Goal: Task Accomplishment & Management: Manage account settings

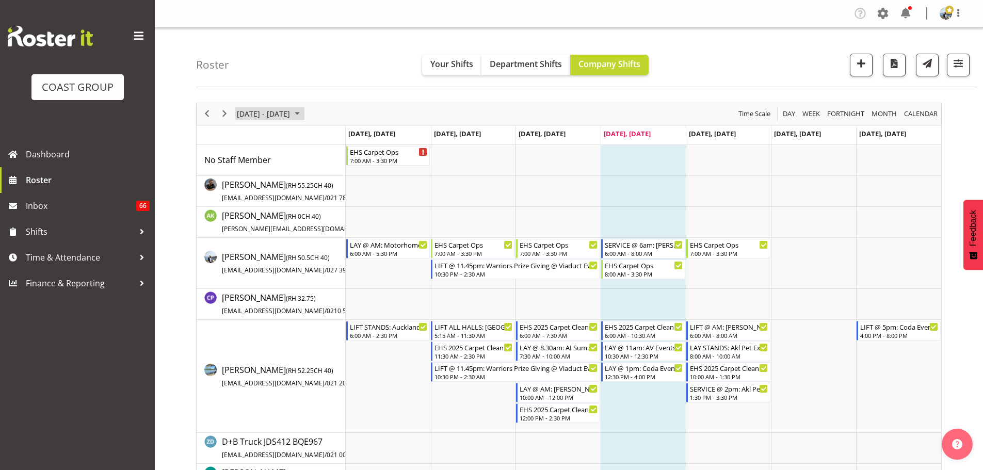
click at [272, 117] on span "[DATE] - [DATE]" at bounding box center [263, 113] width 55 height 13
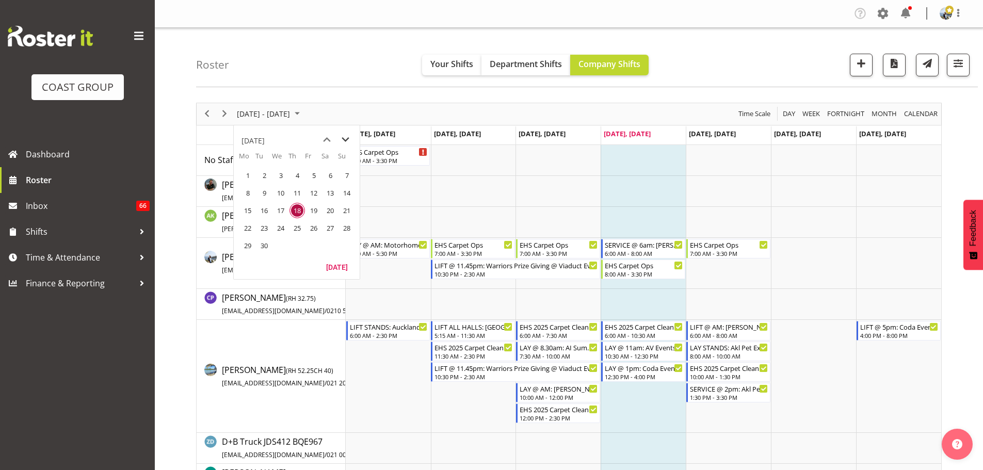
click at [350, 137] on span "next month" at bounding box center [346, 140] width 18 height 19
click at [316, 180] on span "3" at bounding box center [313, 175] width 15 height 15
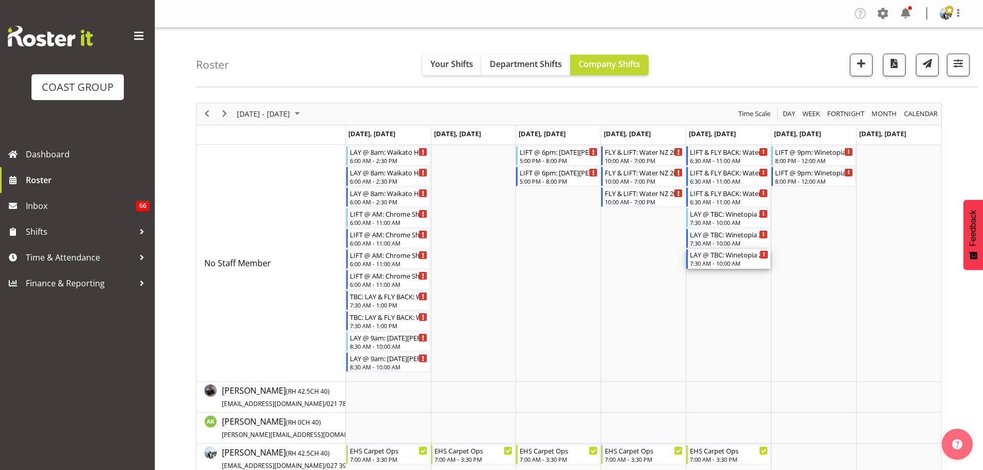
click at [720, 254] on div "LAY @ TBC: Winetopia 25 @ [GEOGRAPHIC_DATA]" at bounding box center [729, 254] width 78 height 10
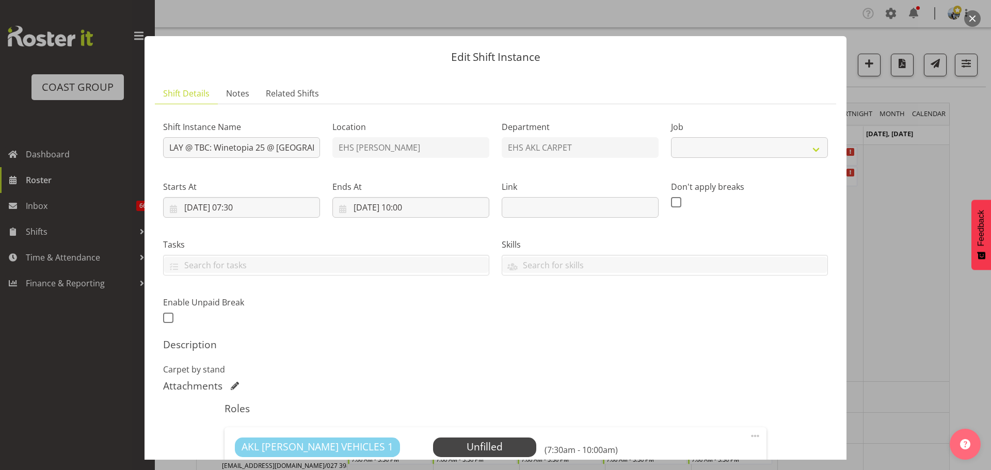
select select "10038"
click at [924, 254] on div at bounding box center [495, 235] width 991 height 470
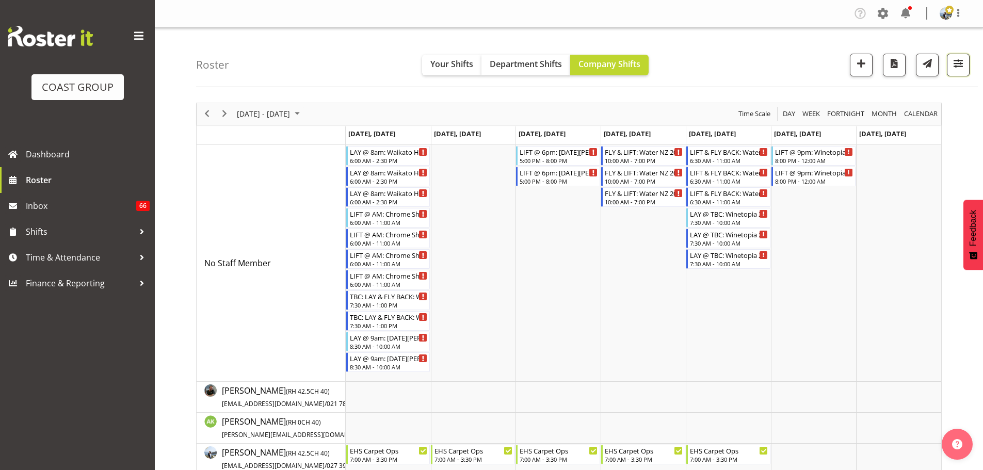
click at [961, 63] on span "button" at bounding box center [958, 63] width 13 height 13
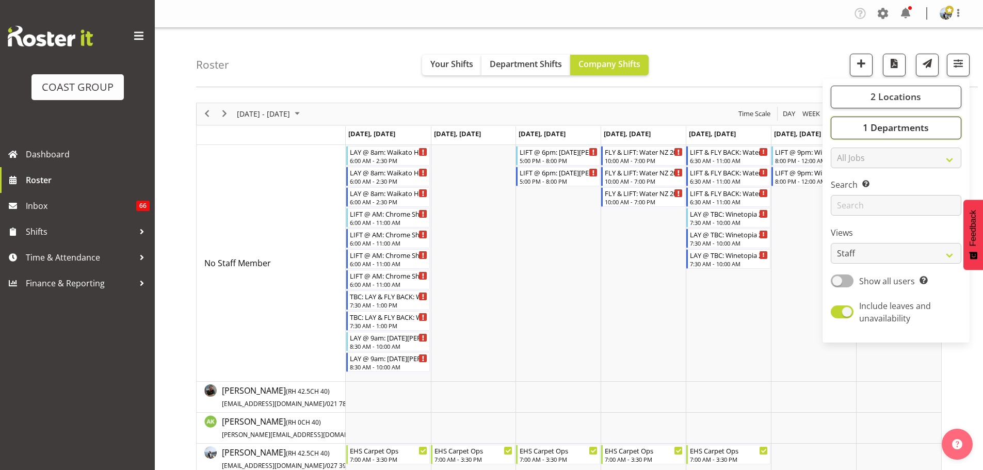
click at [942, 122] on button "1 Departments" at bounding box center [896, 128] width 131 height 23
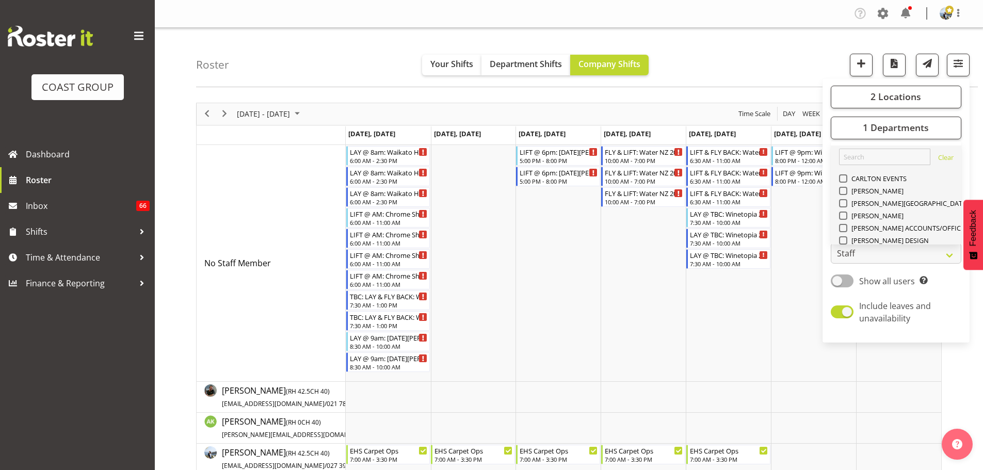
click at [887, 447] on span "EHS AKL PANEL" at bounding box center [874, 451] width 52 height 8
click at [846, 448] on input "EHS AKL PANEL" at bounding box center [842, 451] width 7 height 7
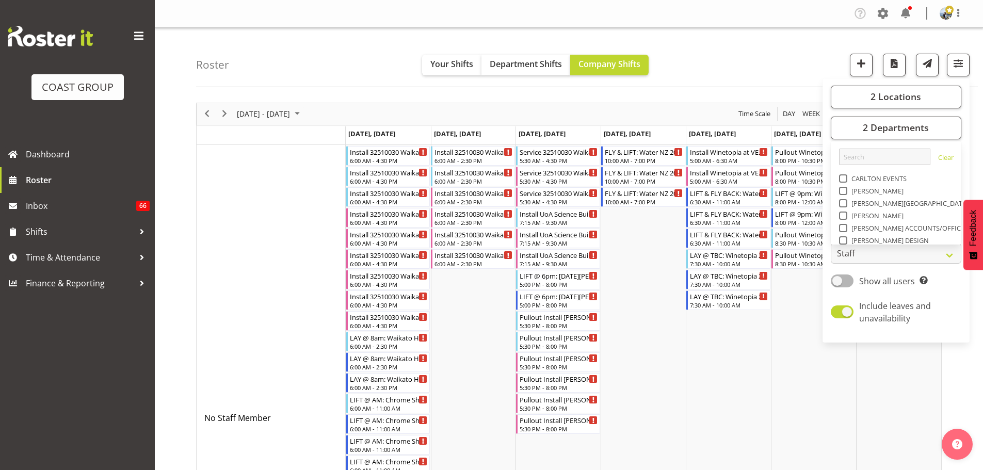
click at [765, 78] on div "Roster Your Shifts Department Shifts Company Shifts 2 Locations Clear CARLTON E…" at bounding box center [587, 57] width 782 height 59
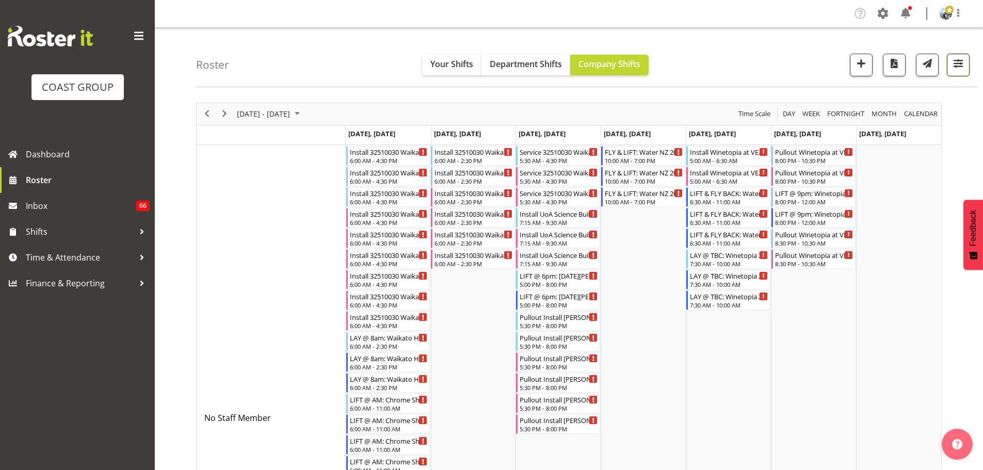
click at [961, 66] on span "button" at bounding box center [958, 63] width 13 height 13
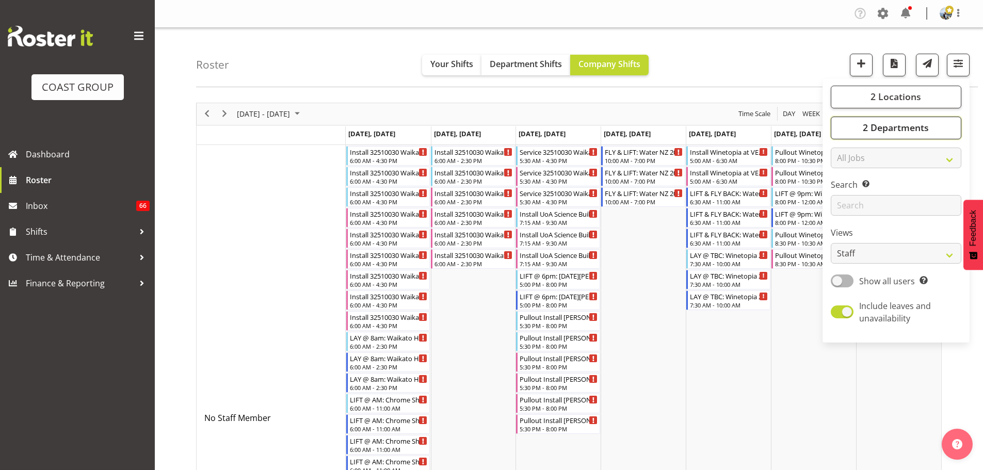
click at [864, 130] on span "2 Departments" at bounding box center [896, 127] width 66 height 12
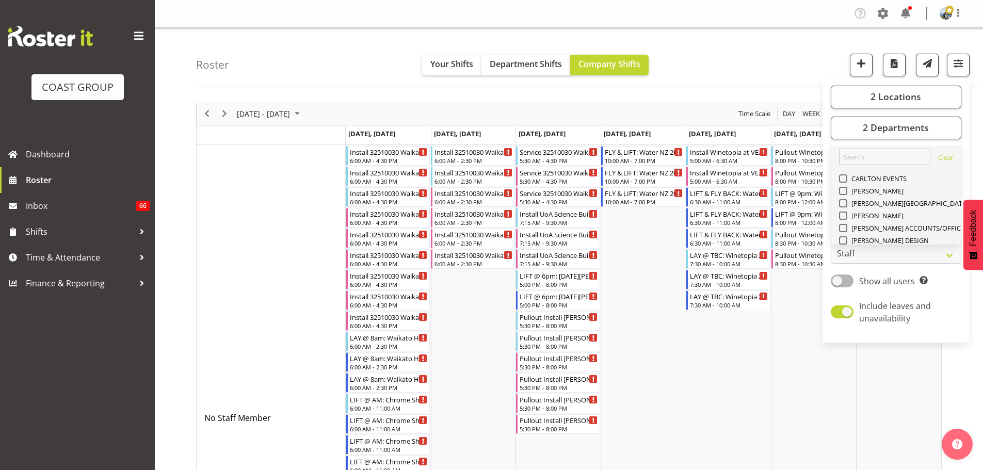
click at [843, 447] on span at bounding box center [843, 451] width 8 height 8
click at [843, 448] on input "EHS AKL PANEL" at bounding box center [842, 451] width 7 height 7
checkbox input "false"
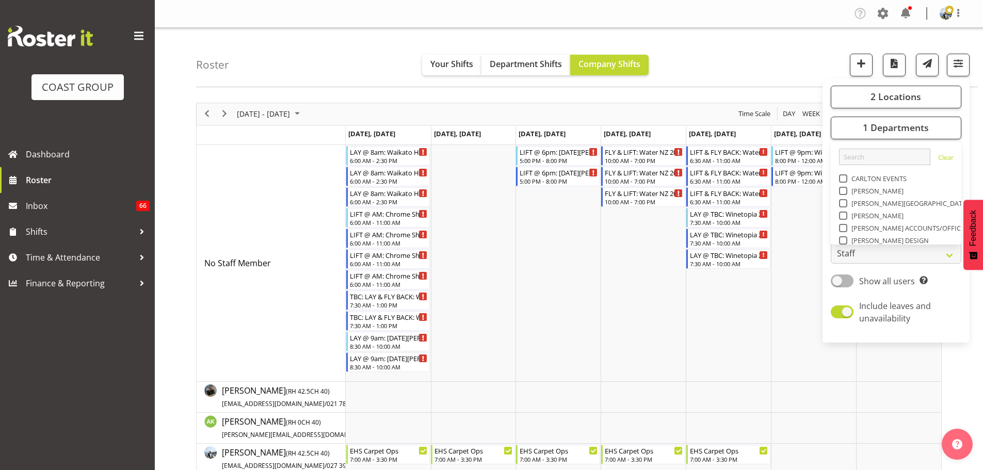
drag, startPoint x: 215, startPoint y: 112, endPoint x: 209, endPoint y: 112, distance: 5.7
click at [215, 112] on div "previous period" at bounding box center [207, 114] width 18 height 22
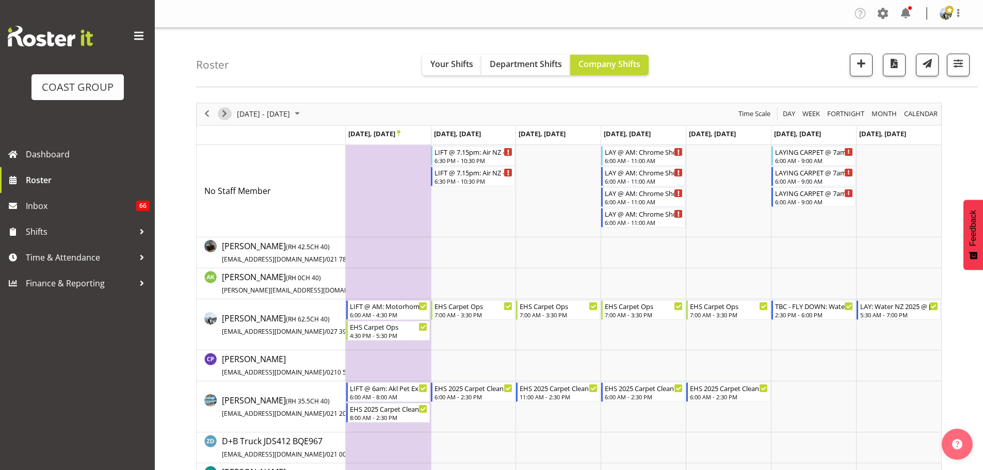
click at [225, 115] on span "Next" at bounding box center [224, 113] width 12 height 13
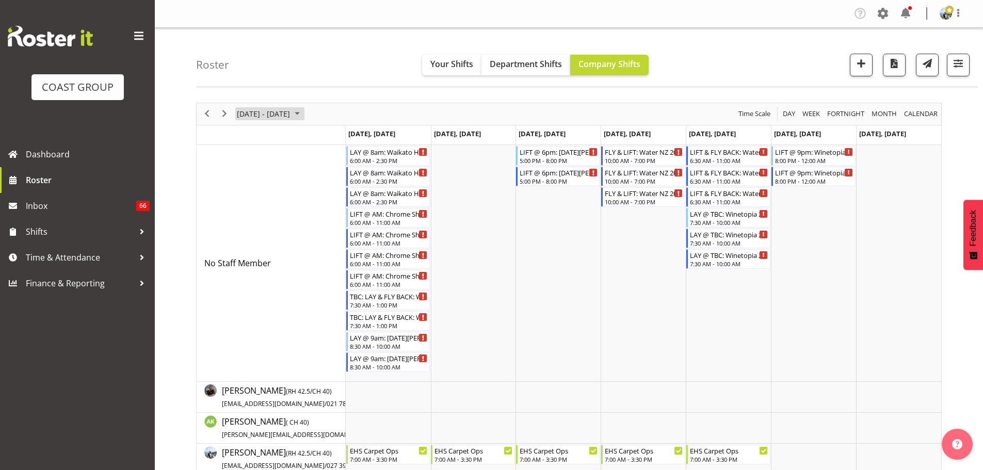
click at [291, 113] on span "[DATE] - [DATE]" at bounding box center [263, 113] width 55 height 13
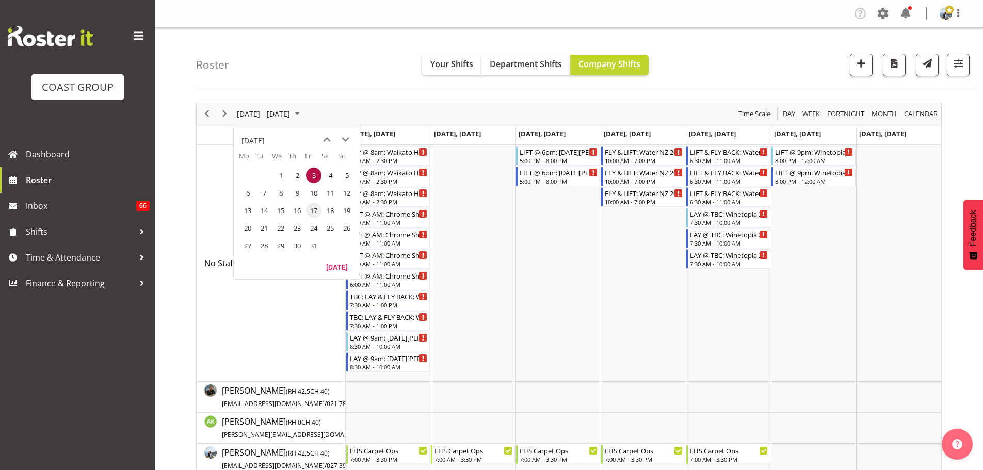
click at [317, 208] on span "17" at bounding box center [313, 210] width 15 height 15
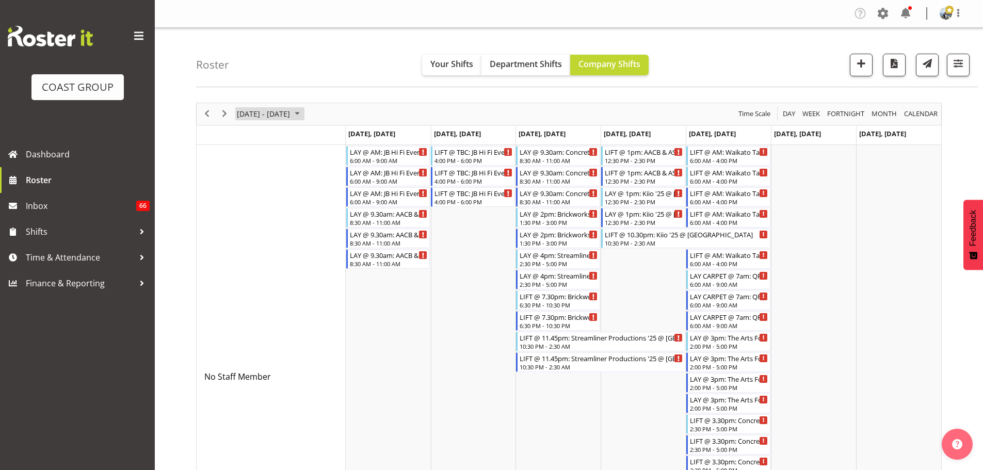
click at [277, 111] on span "[DATE] - [DATE]" at bounding box center [263, 113] width 55 height 13
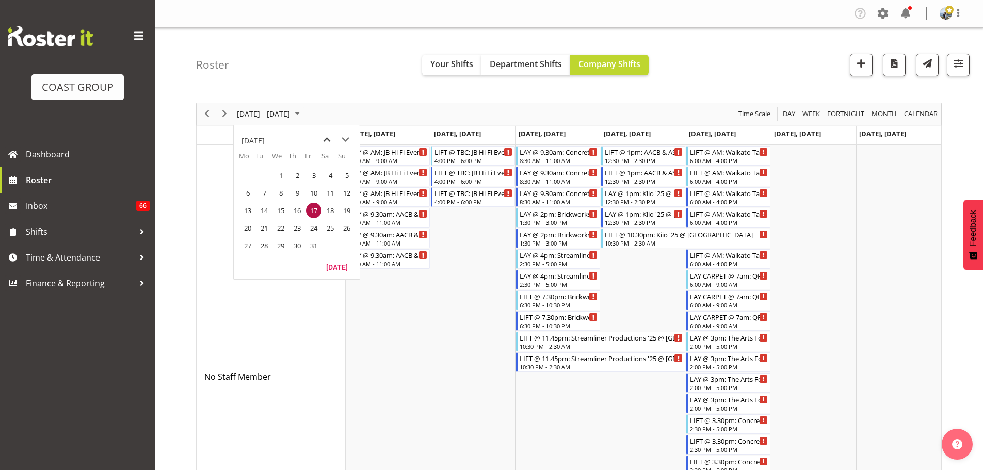
click at [322, 139] on span "previous month" at bounding box center [327, 140] width 18 height 19
click at [313, 231] on span "26" at bounding box center [313, 227] width 15 height 15
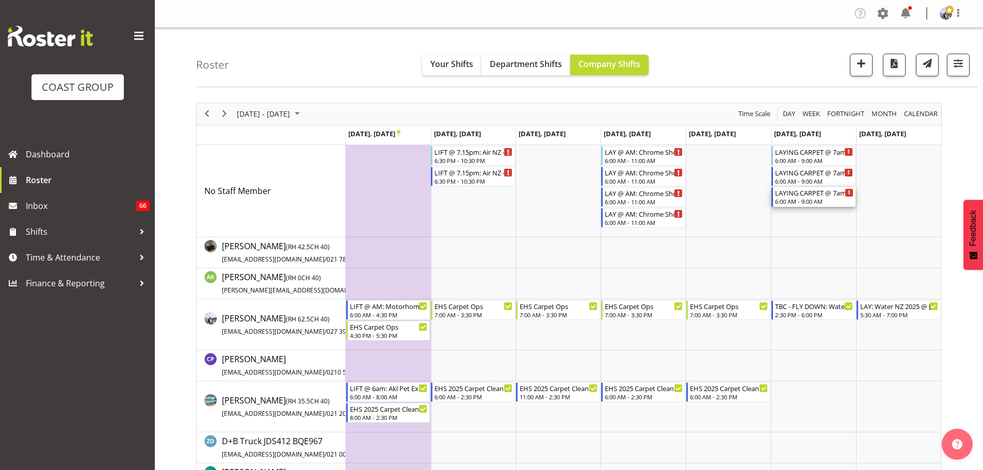
click at [804, 197] on div "LAYING CARPET @ 7am: QPAM Ltd @ [GEOGRAPHIC_DATA] (2)" at bounding box center [814, 192] width 78 height 10
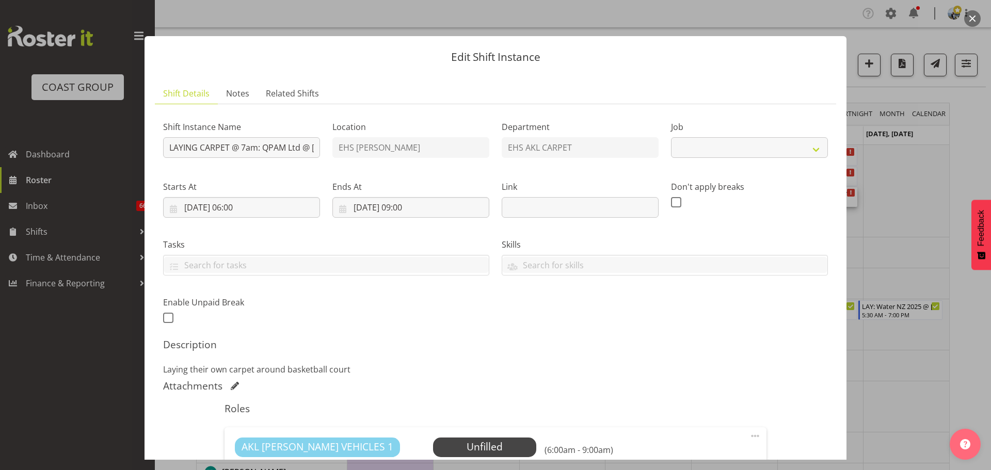
select select "8575"
click at [932, 248] on div at bounding box center [495, 235] width 991 height 470
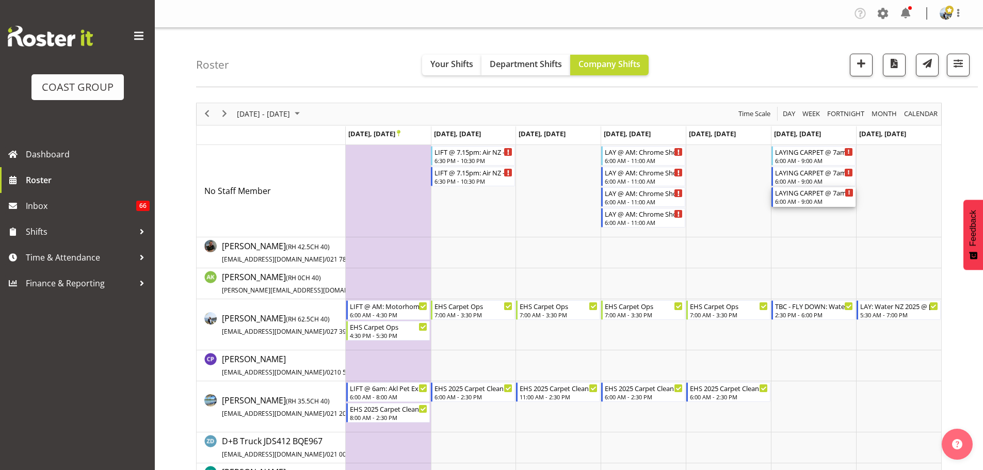
click at [788, 197] on div "LAYING CARPET @ 7am: QPAM Ltd @ [GEOGRAPHIC_DATA] (2)" at bounding box center [814, 192] width 78 height 10
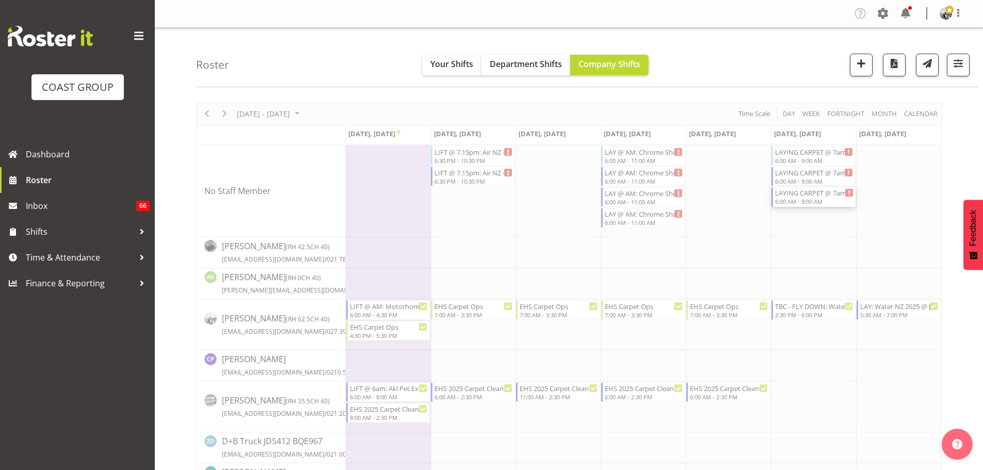
select select
select select "8"
select select "2025"
select select "9"
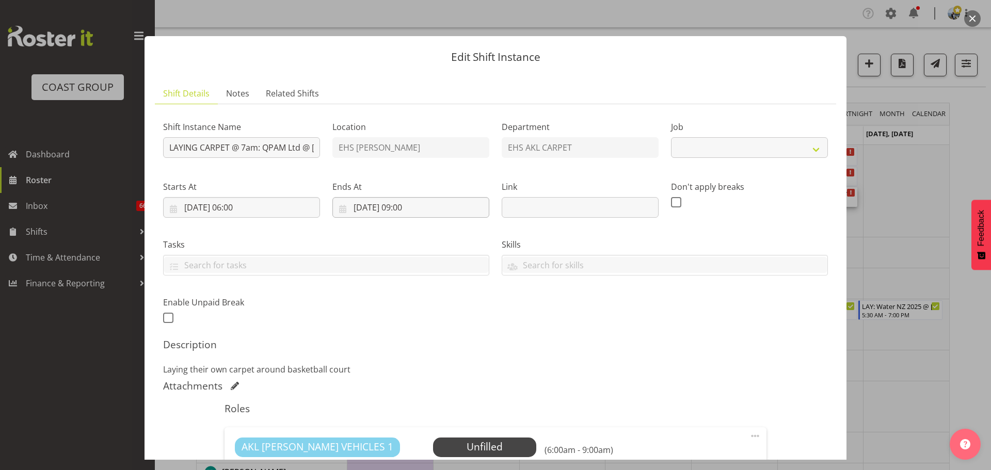
select select "8575"
click at [416, 213] on input "[DATE] 09:00" at bounding box center [410, 207] width 157 height 21
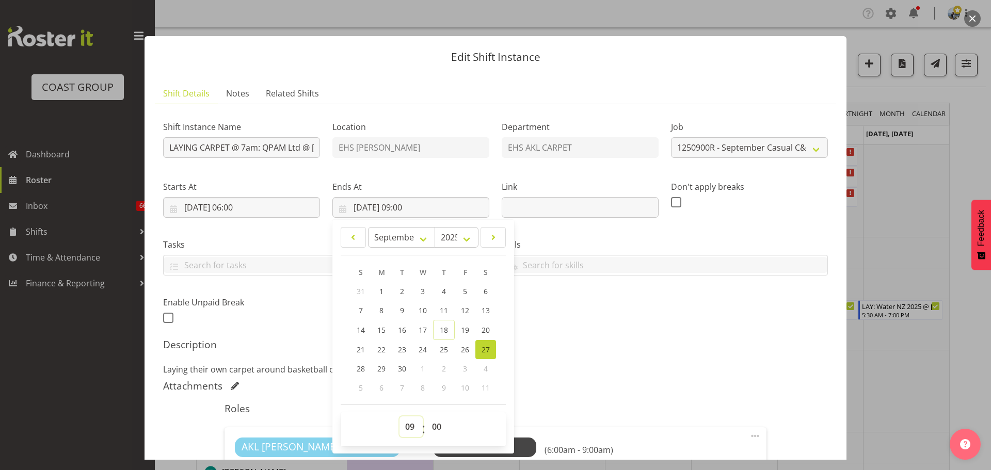
click at [408, 424] on select "00 01 02 03 04 05 06 07 08 09 10 11 12 13 14 15 16 17 18 19 20 21 22 23" at bounding box center [411, 427] width 23 height 21
select select "10"
click at [400, 417] on select "00 01 02 03 04 05 06 07 08 09 10 11 12 13 14 15 16 17 18 19 20 21 22 23" at bounding box center [411, 427] width 23 height 21
type input "[DATE] 10:00"
click at [627, 362] on div "Description Laying their own carpet around basketball court" at bounding box center [495, 357] width 665 height 37
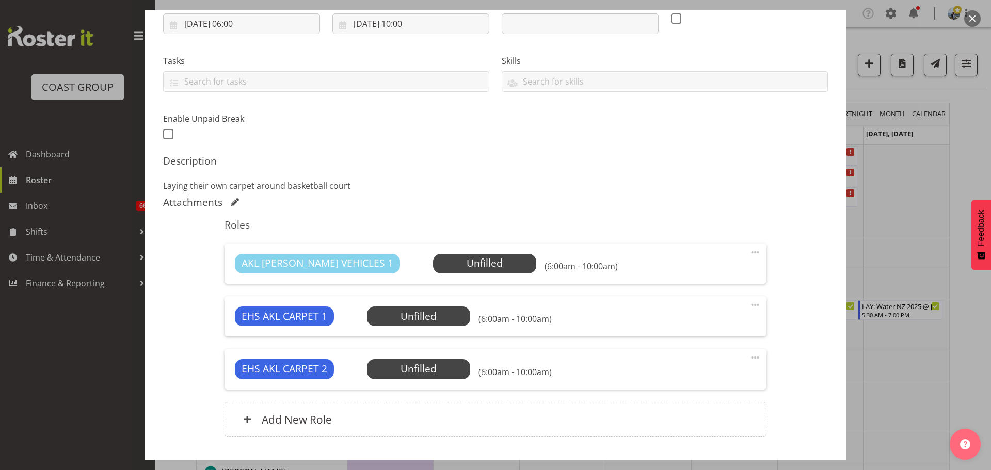
scroll to position [253, 0]
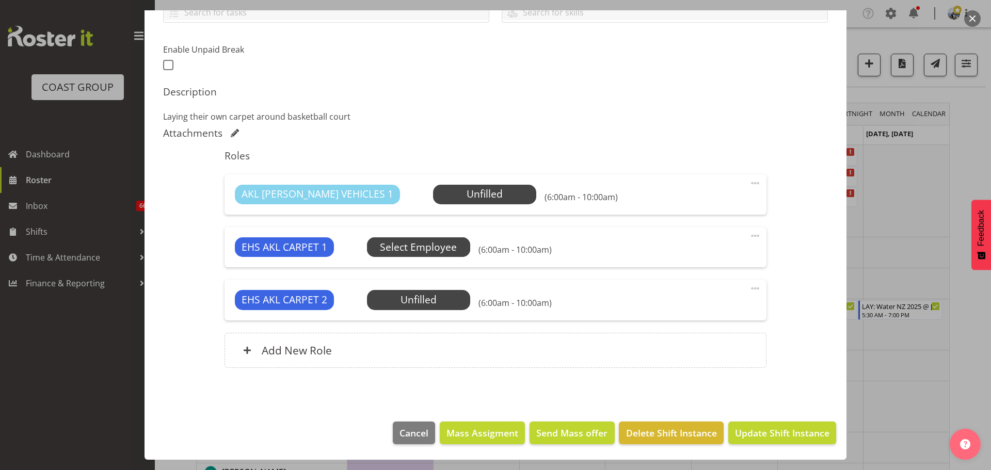
click at [434, 244] on span "Select Employee" at bounding box center [418, 247] width 77 height 15
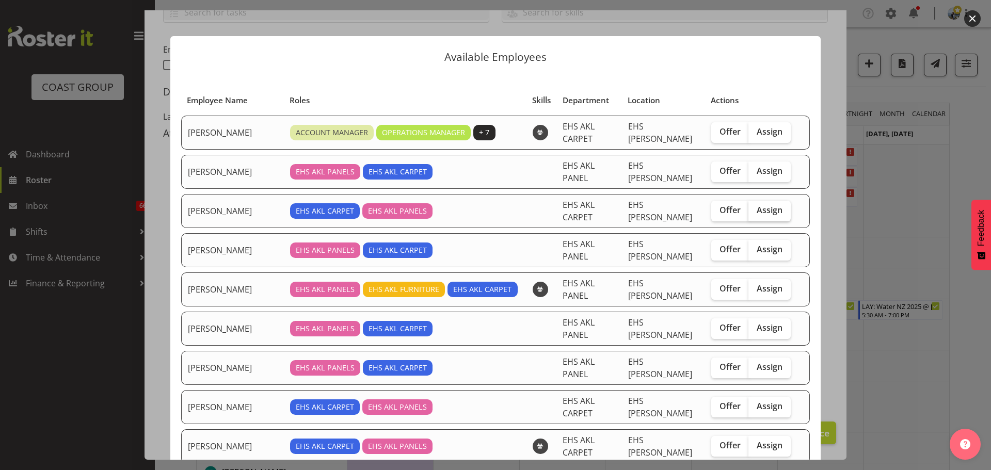
click at [779, 201] on div "Offer Assign" at bounding box center [750, 211] width 79 height 21
click at [774, 201] on label "Assign" at bounding box center [769, 211] width 42 height 21
click at [755, 207] on input "Assign" at bounding box center [751, 210] width 7 height 7
checkbox input "true"
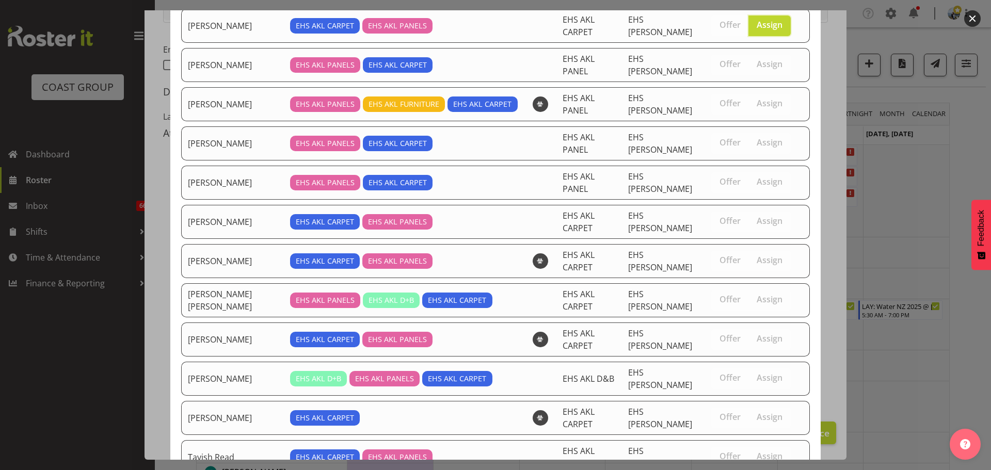
scroll to position [277, 0]
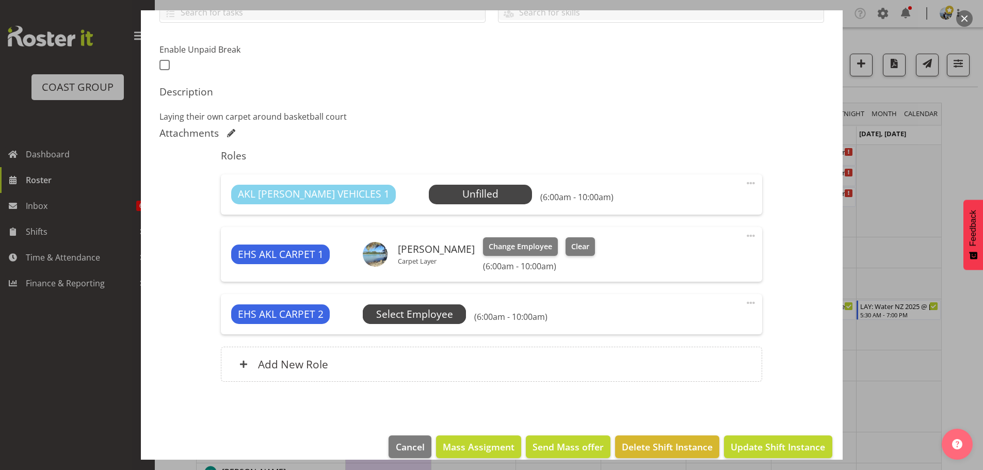
click at [420, 317] on span "Select Employee" at bounding box center [414, 314] width 77 height 15
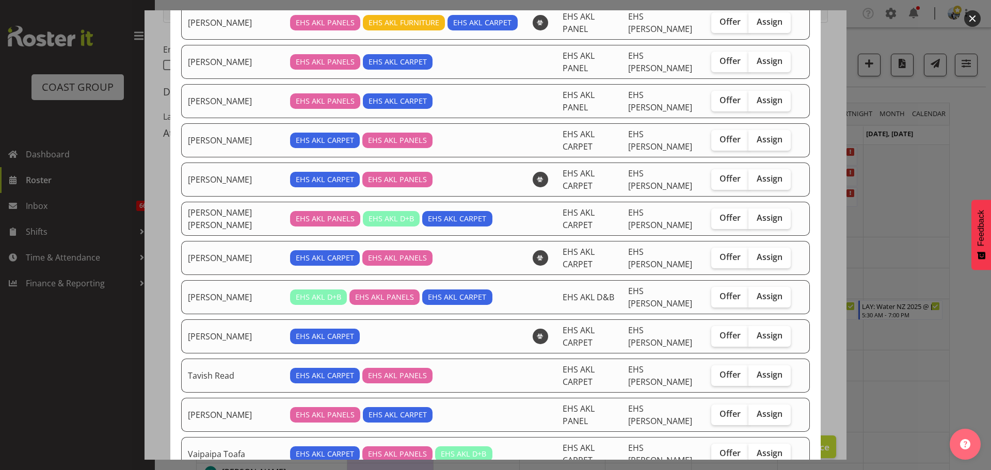
scroll to position [242, 0]
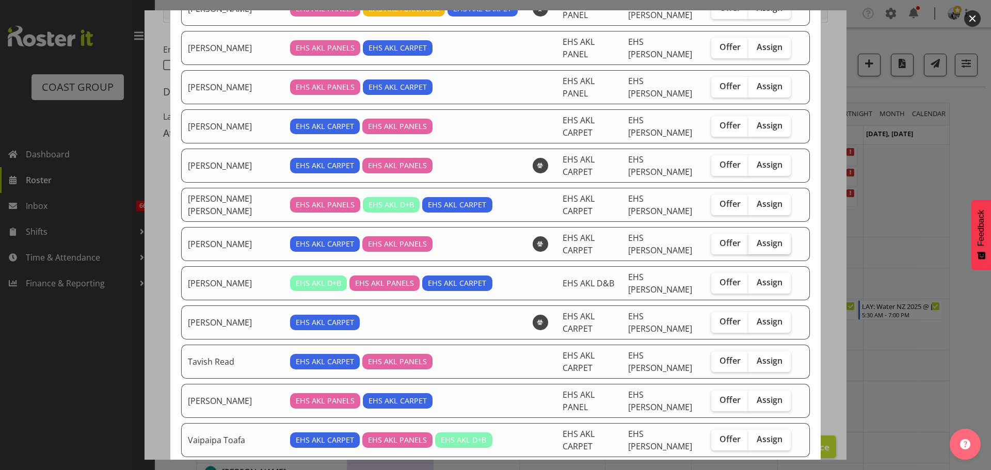
click at [768, 238] on span "Assign" at bounding box center [770, 243] width 26 height 10
click at [755, 240] on input "Assign" at bounding box center [751, 243] width 7 height 7
checkbox input "true"
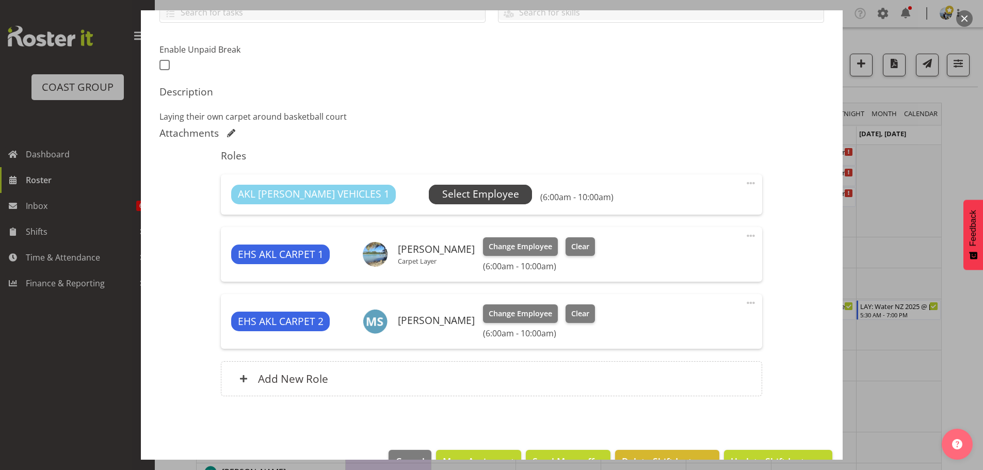
click at [467, 191] on span "Select Employee" at bounding box center [480, 194] width 77 height 15
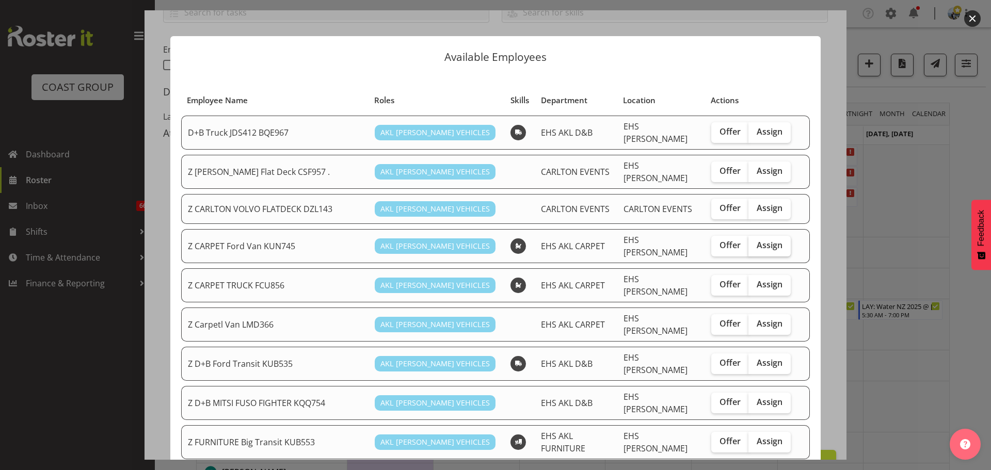
click at [762, 240] on span "Assign" at bounding box center [770, 245] width 26 height 10
click at [755, 242] on input "Assign" at bounding box center [751, 245] width 7 height 7
checkbox input "true"
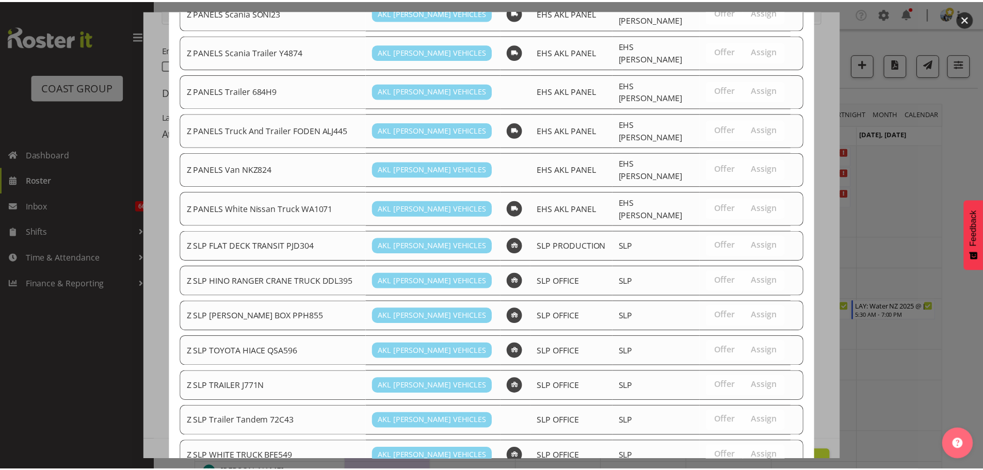
scroll to position [754, 0]
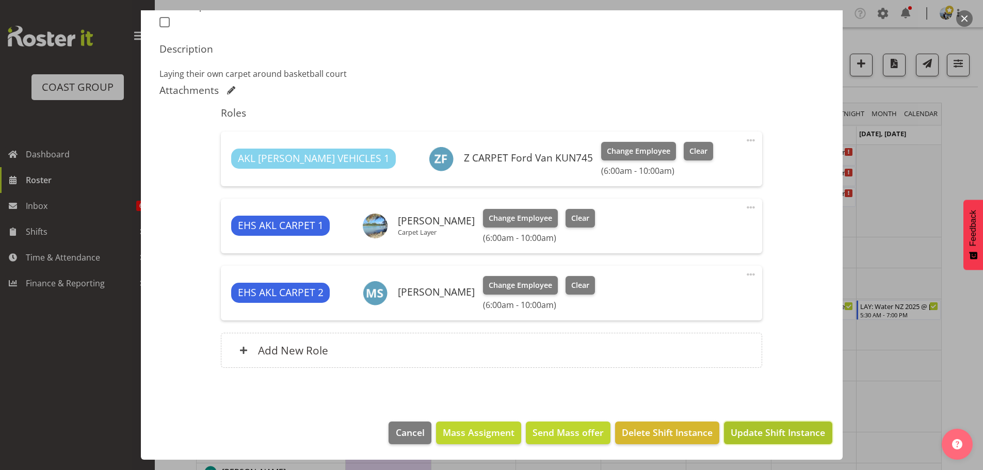
click at [751, 439] on span "Update Shift Instance" at bounding box center [778, 432] width 94 height 13
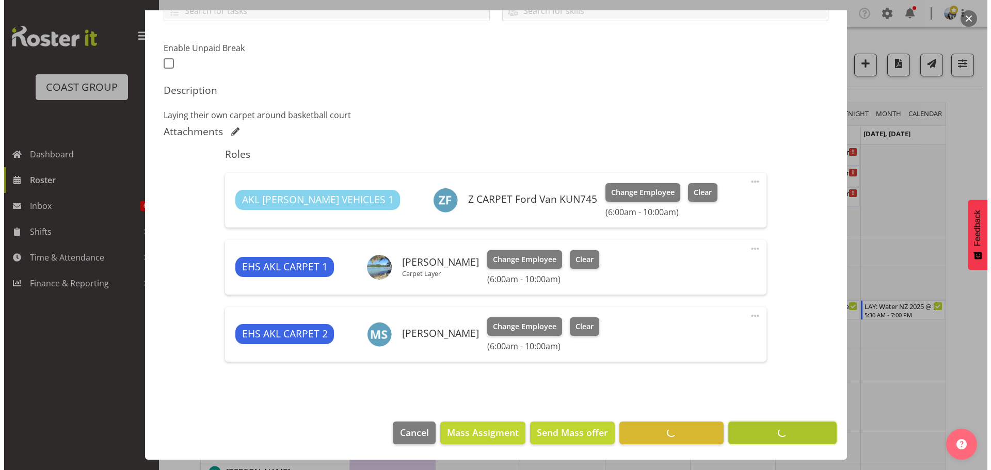
scroll to position [254, 0]
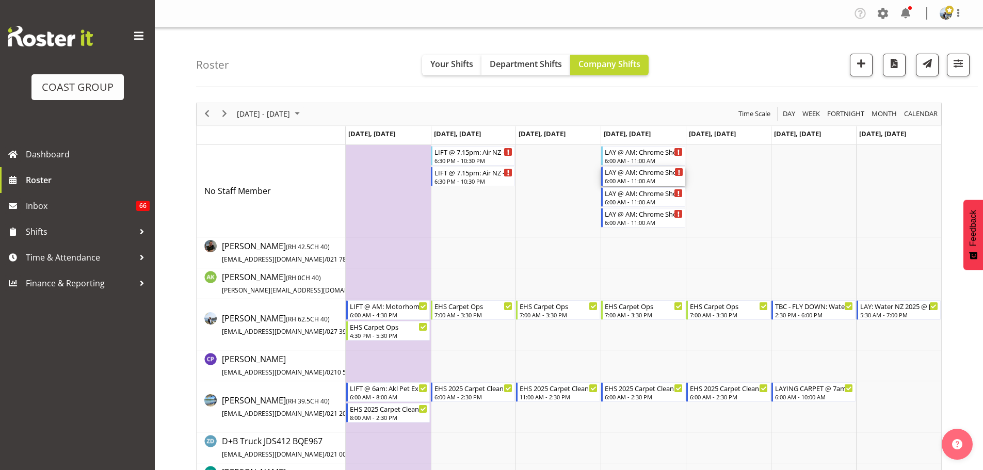
click at [655, 180] on div "6:00 AM - 11:00 AM" at bounding box center [644, 181] width 78 height 8
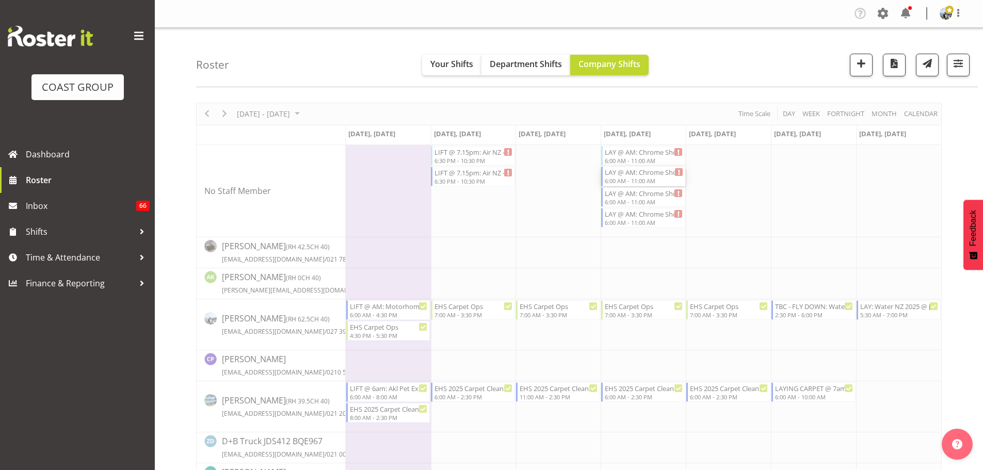
select select
select select "8"
select select "2025"
select select "11"
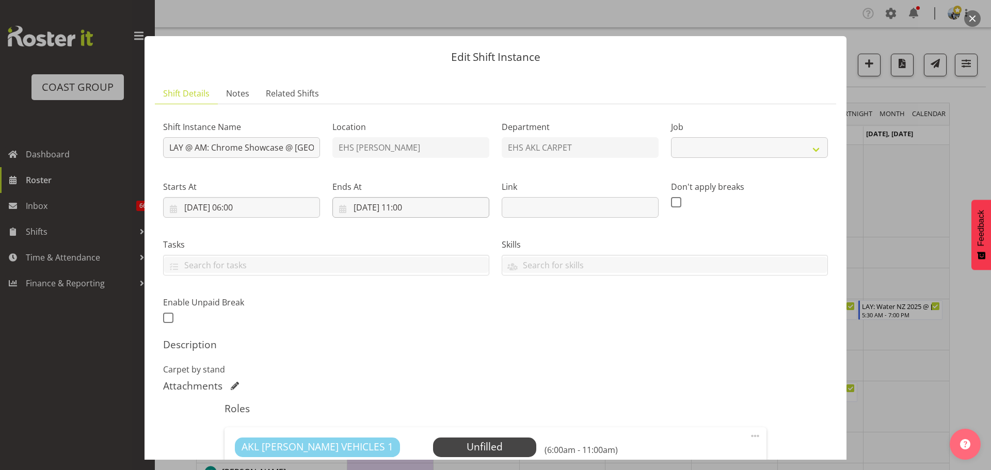
select select "10208"
click at [388, 206] on input "[DATE] 11:00" at bounding box center [410, 207] width 157 height 21
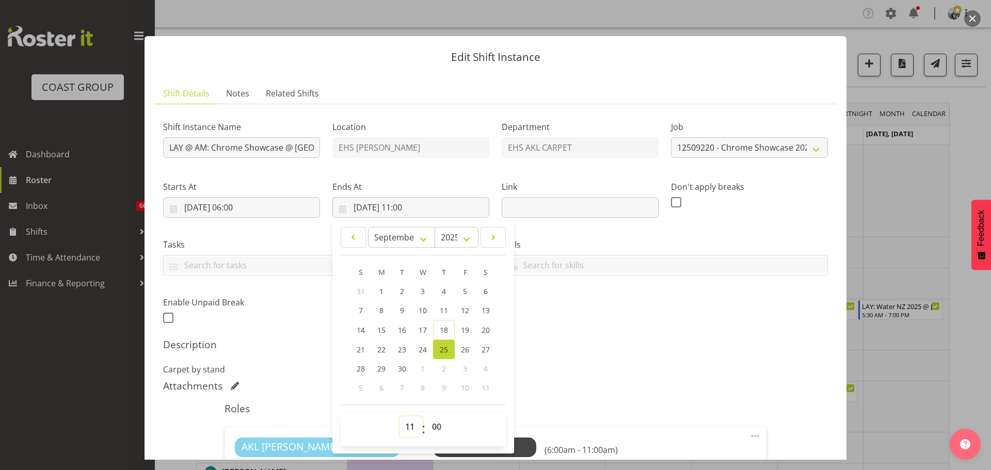
click at [414, 426] on select "00 01 02 03 04 05 06 07 08 09 10 11 12 13 14 15 16 17 18 19 20 21 22 23" at bounding box center [411, 427] width 23 height 21
select select "9"
click at [400, 417] on select "00 01 02 03 04 05 06 07 08 09 10 11 12 13 14 15 16 17 18 19 20 21 22 23" at bounding box center [411, 427] width 23 height 21
type input "[DATE] 09:00"
click at [649, 350] on h5 "Description" at bounding box center [495, 345] width 665 height 12
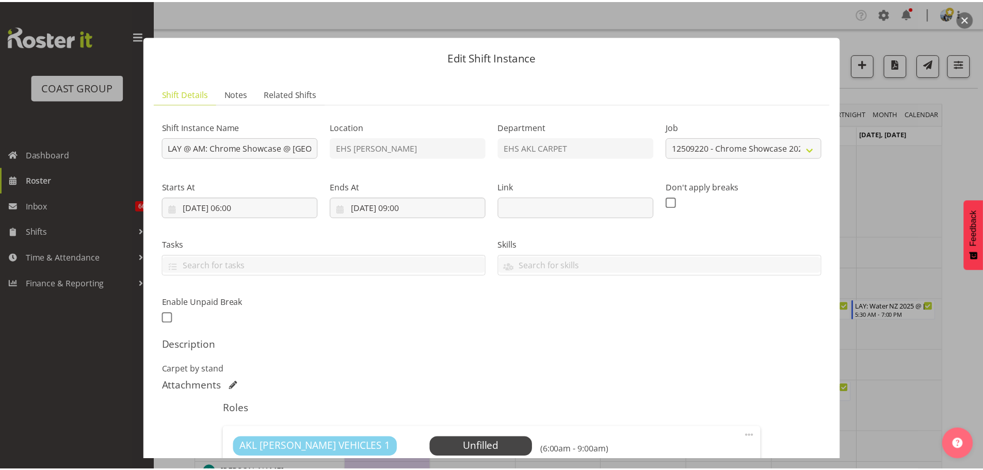
scroll to position [258, 0]
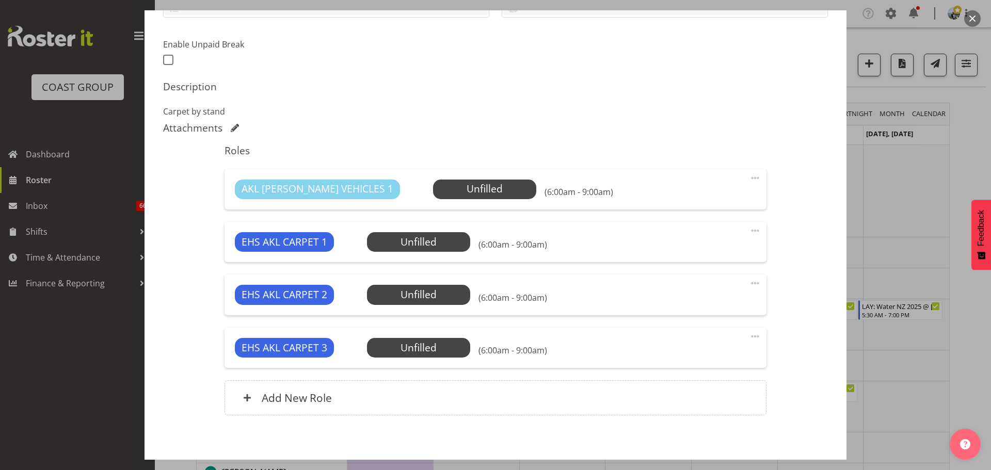
click at [933, 259] on div at bounding box center [495, 235] width 991 height 470
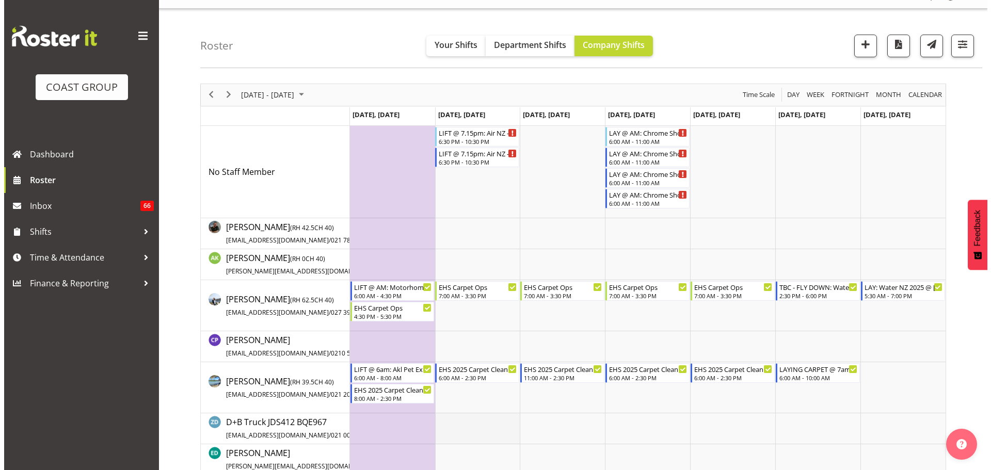
scroll to position [0, 0]
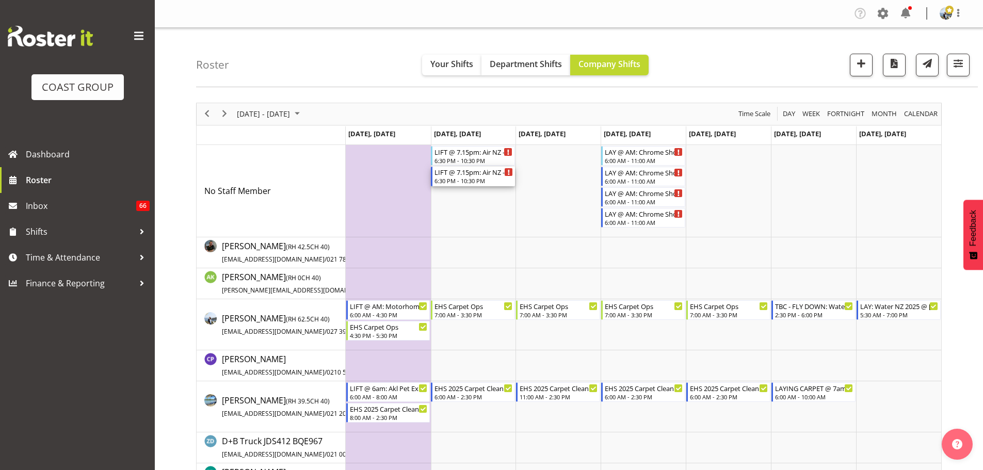
click at [468, 178] on div "6:30 PM - 10:30 PM" at bounding box center [474, 181] width 78 height 8
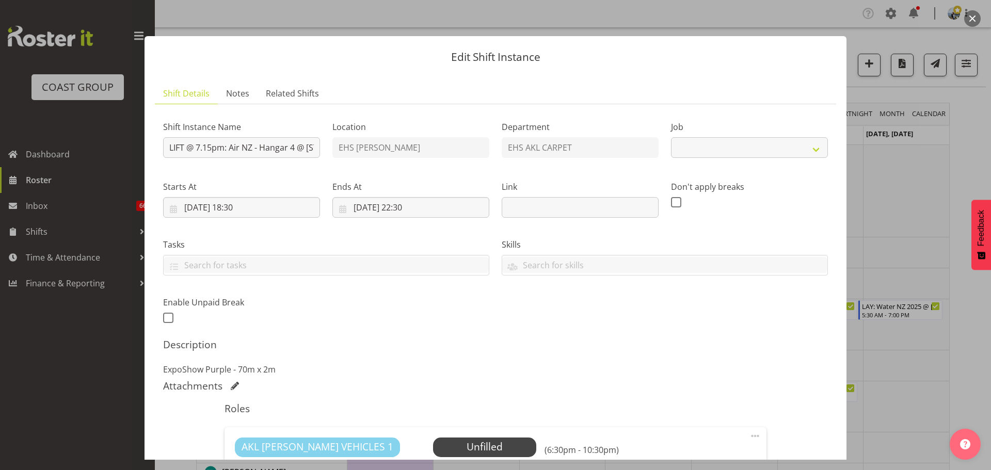
scroll to position [200, 0]
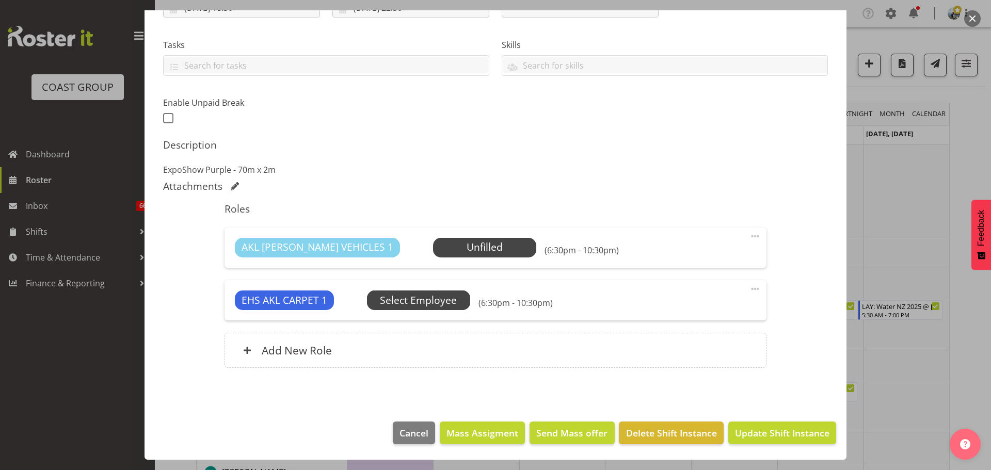
click at [437, 306] on span "Select Employee" at bounding box center [418, 300] width 77 height 15
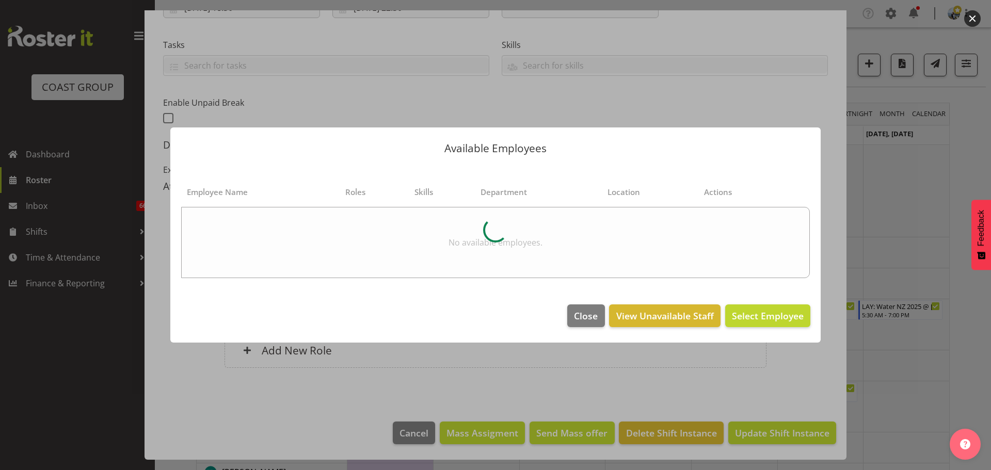
select select "8575"
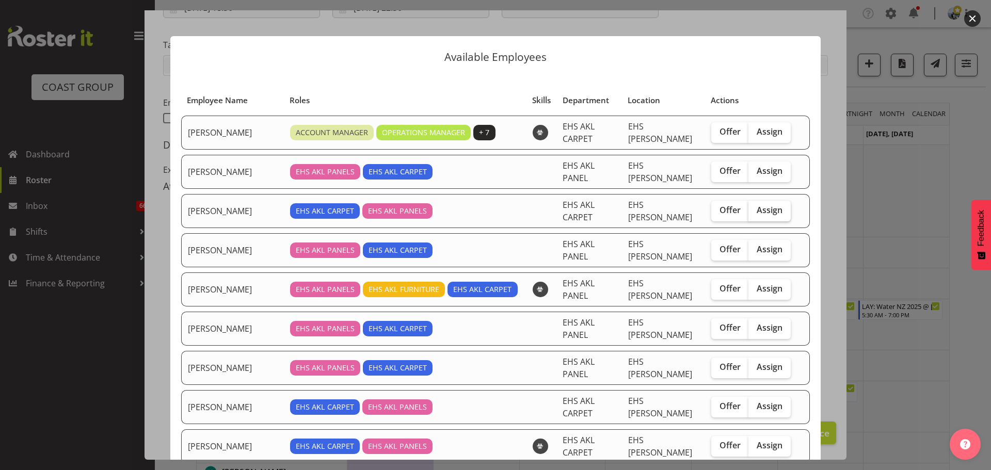
click at [772, 202] on label "Assign" at bounding box center [769, 211] width 42 height 21
click at [755, 207] on input "Assign" at bounding box center [751, 210] width 7 height 7
checkbox input "true"
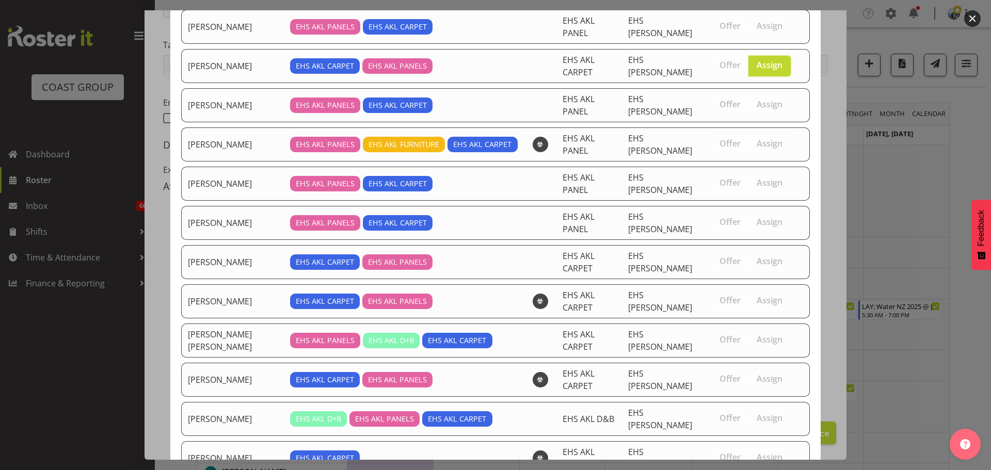
scroll to position [277, 0]
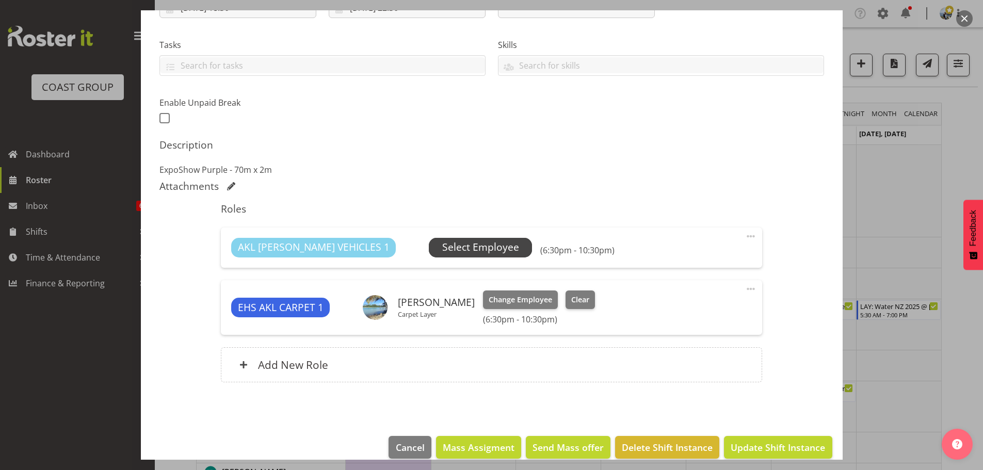
click at [442, 242] on span "Select Employee" at bounding box center [480, 247] width 77 height 15
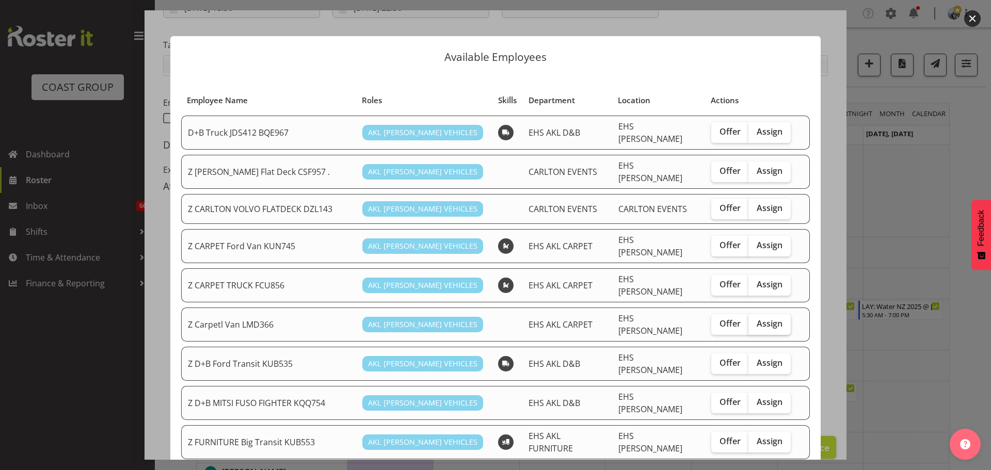
click at [773, 314] on label "Assign" at bounding box center [769, 324] width 42 height 21
click at [755, 321] on input "Assign" at bounding box center [751, 324] width 7 height 7
checkbox input "true"
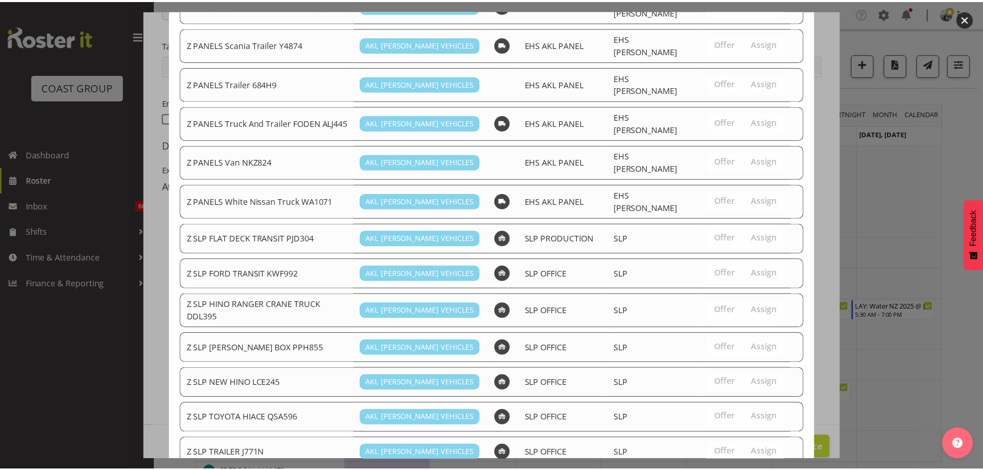
scroll to position [803, 0]
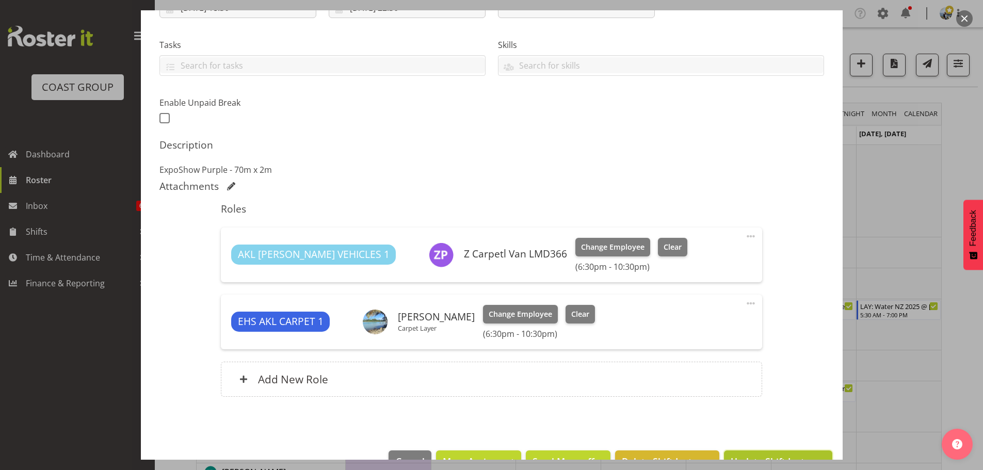
click at [786, 455] on span "Update Shift Instance" at bounding box center [778, 461] width 94 height 13
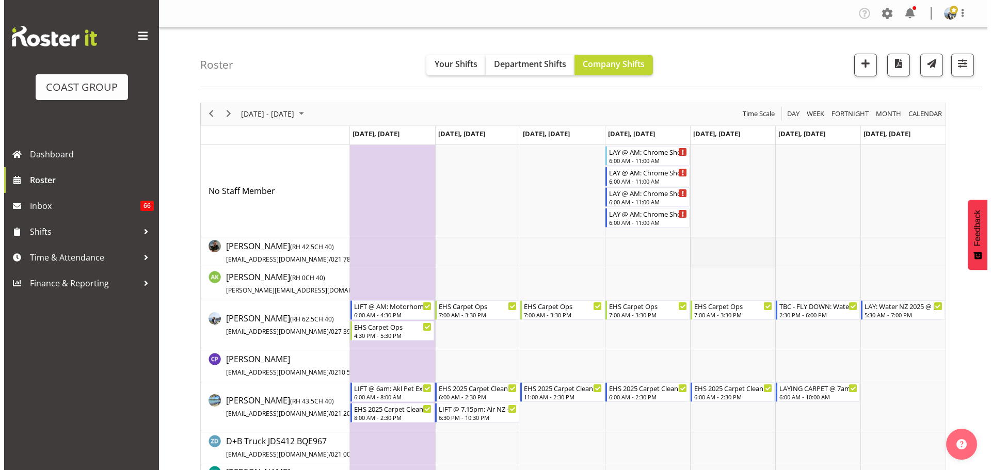
scroll to position [52, 0]
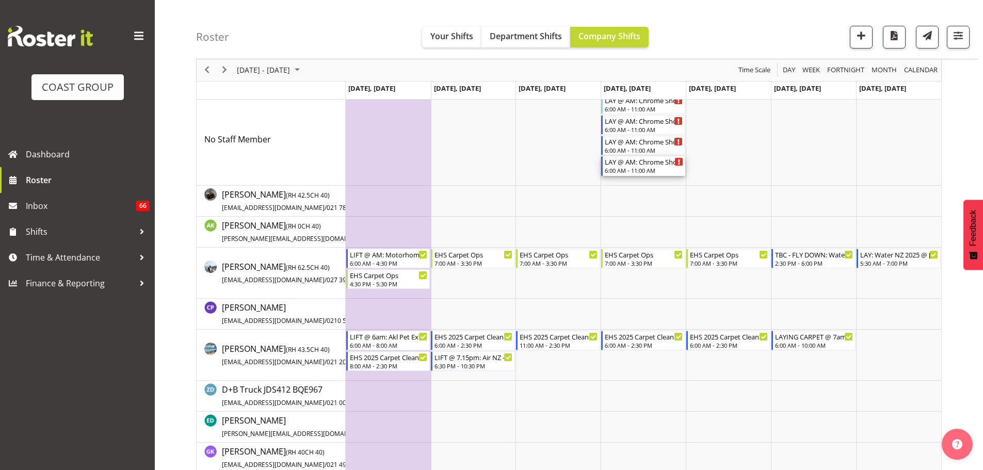
click at [648, 167] on div "LAY @ AM: Chrome Showcase @ [GEOGRAPHIC_DATA] Showgrounds 6:00 AM - 11:00 AM" at bounding box center [644, 166] width 78 height 20
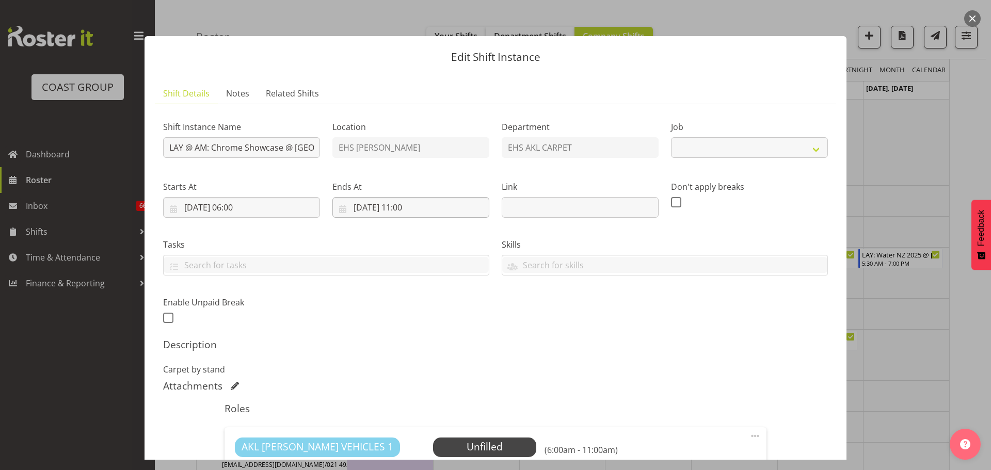
select select "10208"
click at [406, 206] on input "[DATE] 11:00" at bounding box center [410, 207] width 157 height 21
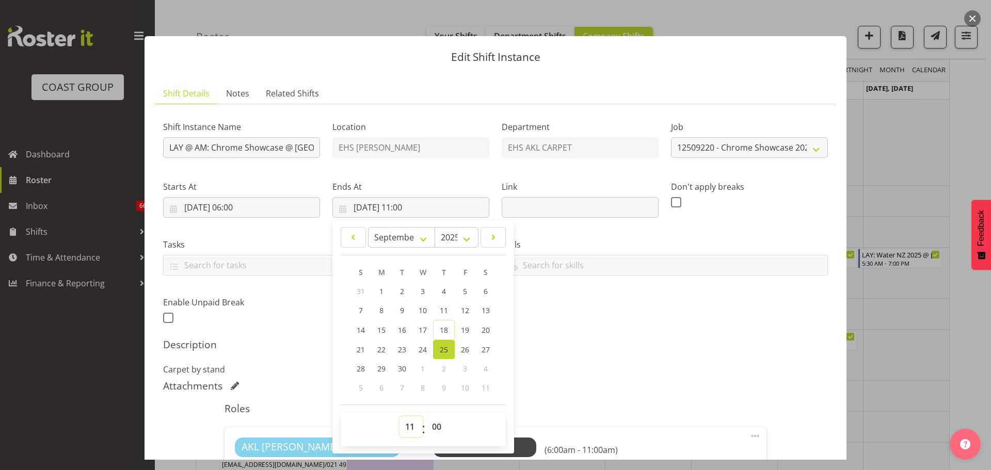
click at [400, 430] on select "00 01 02 03 04 05 06 07 08 09 10 11 12 13 14 15 16 17 18 19 20 21 22 23" at bounding box center [411, 427] width 23 height 21
select select "9"
click at [400, 417] on select "00 01 02 03 04 05 06 07 08 09 10 11 12 13 14 15 16 17 18 19 20 21 22 23" at bounding box center [411, 427] width 23 height 21
type input "[DATE] 09:00"
click at [697, 336] on div "Shift Instance Name LAY @ AM: Chrome Showcase @ [GEOGRAPHIC_DATA] Showgrounds L…" at bounding box center [495, 399] width 665 height 573
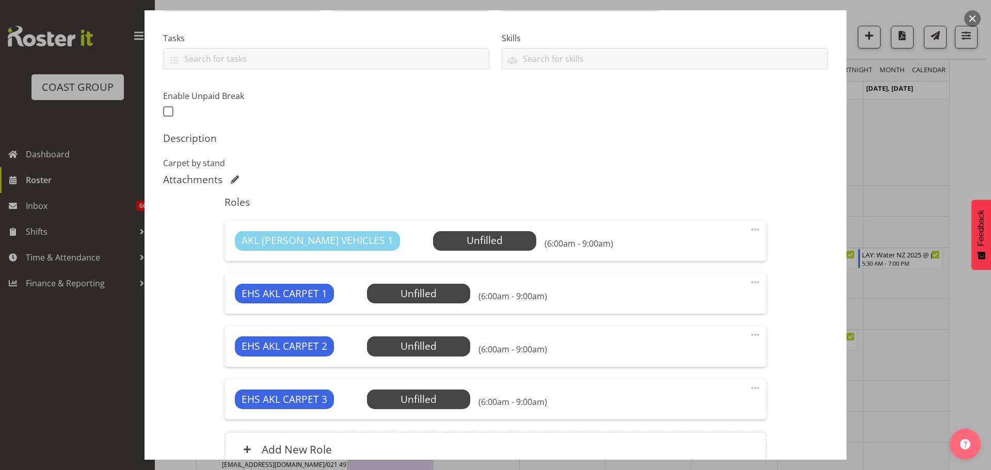
scroll to position [258, 0]
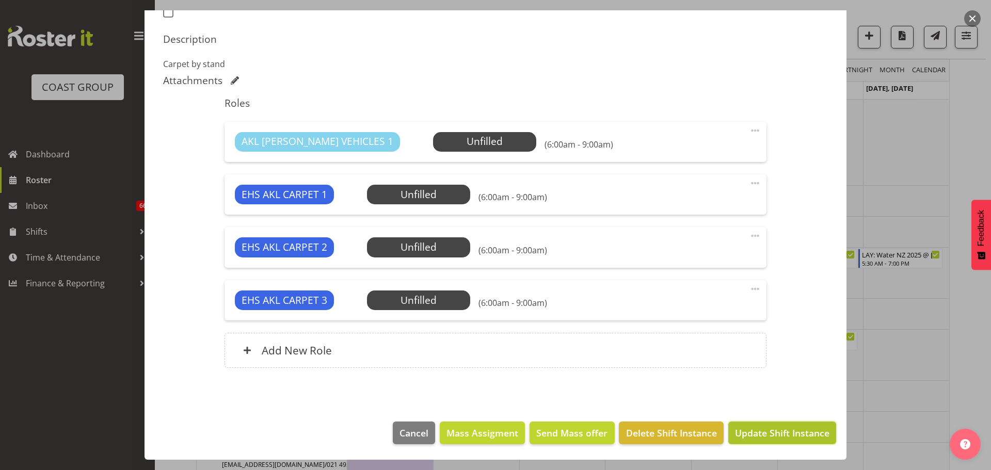
click at [792, 425] on button "Update Shift Instance" at bounding box center [782, 433] width 108 height 23
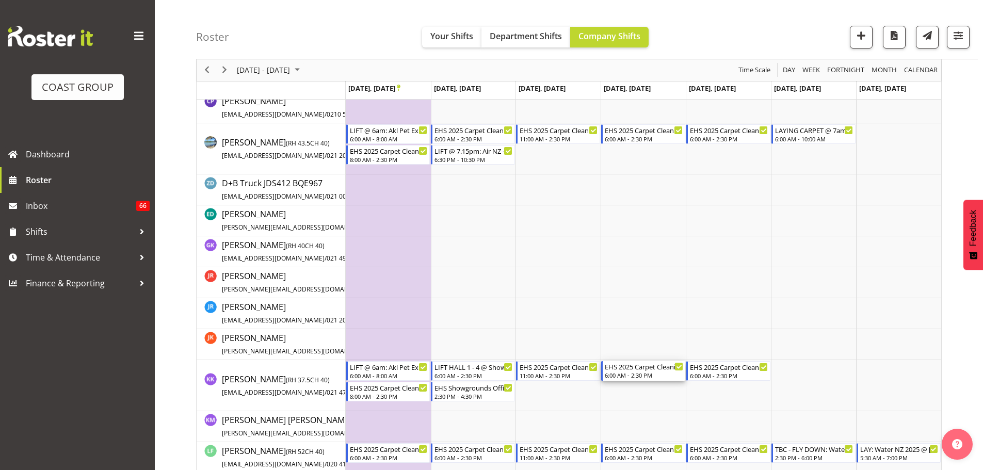
click at [634, 370] on div "EHS 2025 Carpet Cleaning, Maintenance, etc" at bounding box center [644, 366] width 78 height 10
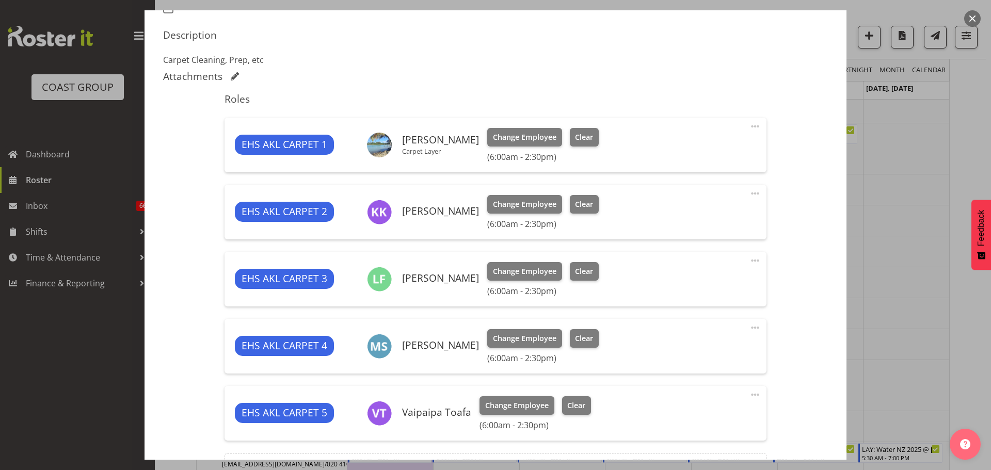
select select "69"
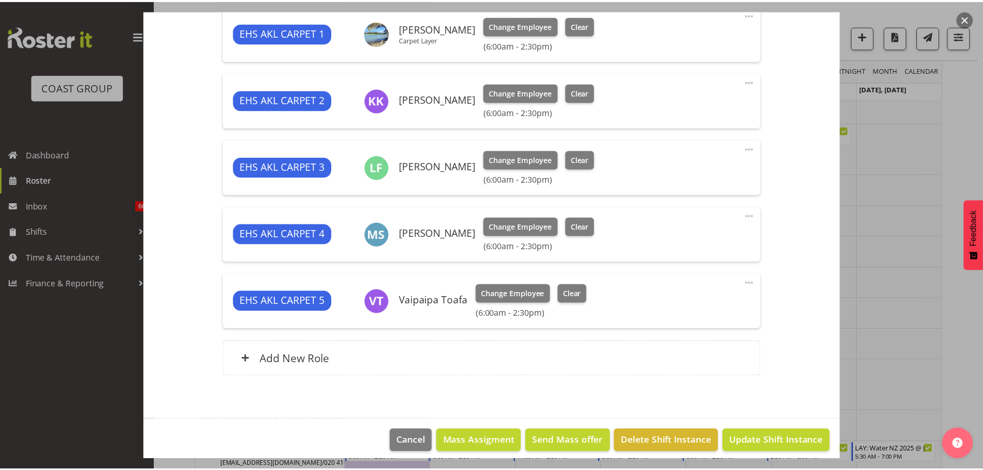
scroll to position [430, 0]
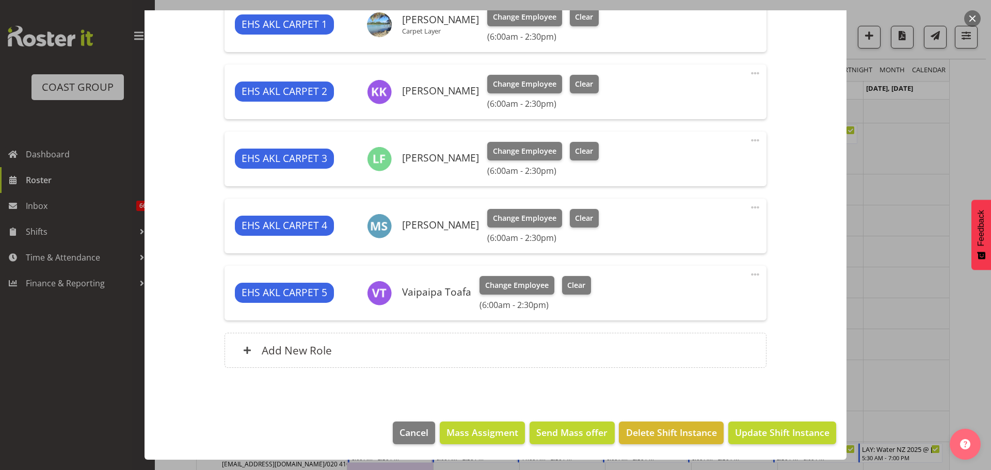
click at [750, 277] on span at bounding box center [755, 274] width 12 height 12
click at [708, 296] on link "Edit" at bounding box center [711, 297] width 99 height 19
select select "8"
select select "2025"
select select "6"
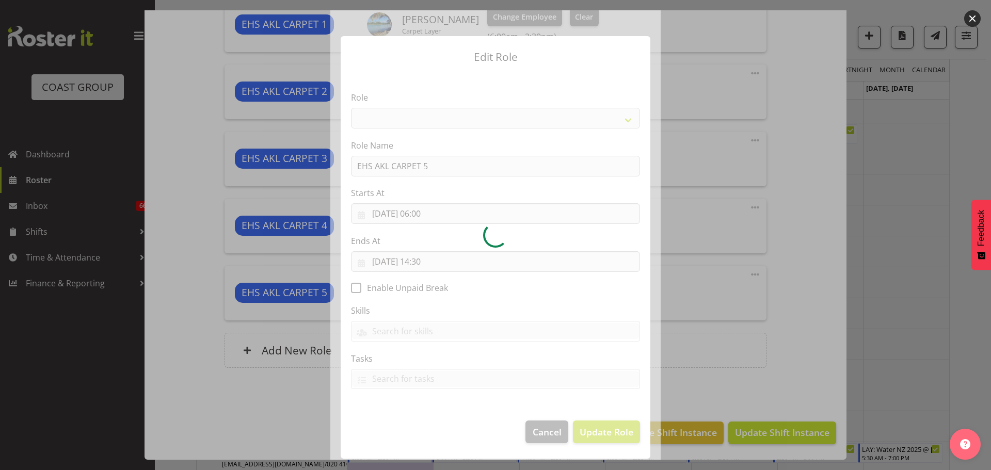
select select "190"
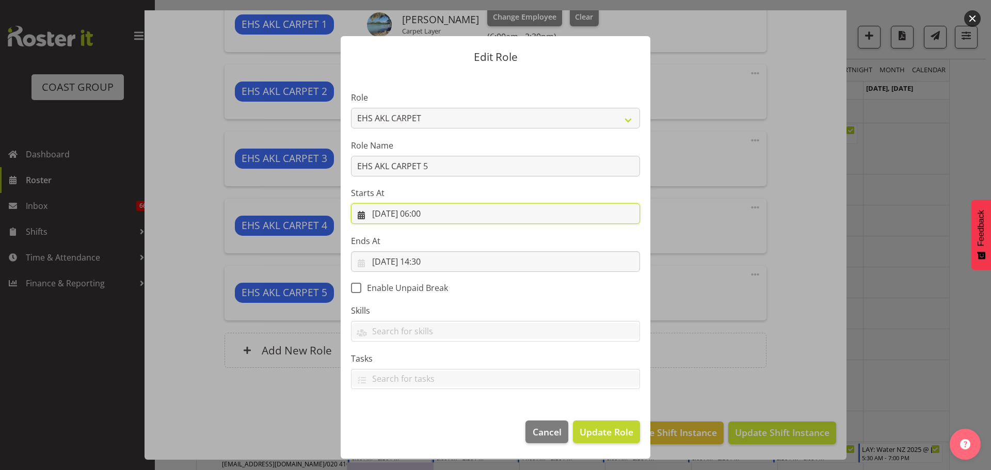
click at [428, 214] on input "[DATE] 06:00" at bounding box center [495, 213] width 289 height 21
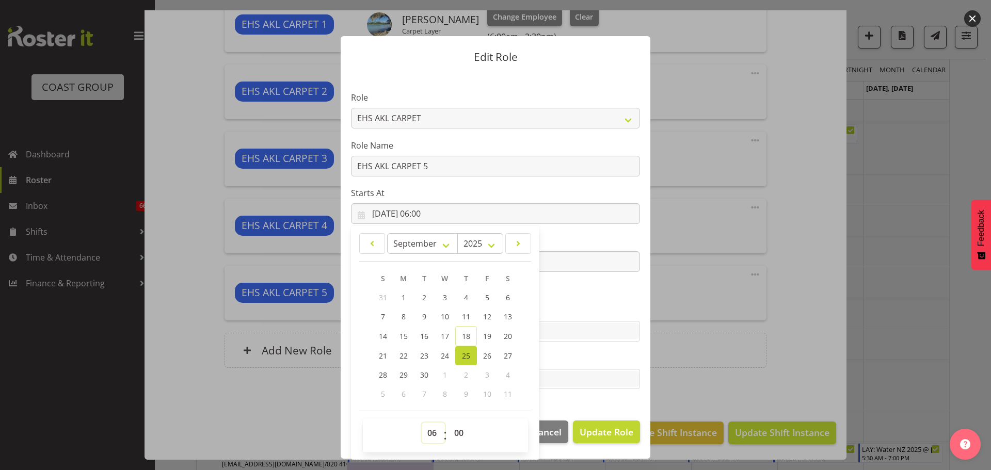
click at [434, 426] on select "00 01 02 03 04 05 06 07 08 09 10 11 12 13 14 15 16 17 18 19 20 21 22 23" at bounding box center [433, 433] width 23 height 21
click at [435, 438] on select "00 01 02 03 04 05 06 07 08 09 10 11 12 13 14 15 16 17 18 19 20 21 22 23" at bounding box center [433, 433] width 23 height 21
select select "9"
click at [422, 423] on select "00 01 02 03 04 05 06 07 08 09 10 11 12 13 14 15 16 17 18 19 20 21 22 23" at bounding box center [433, 433] width 23 height 21
type input "[DATE] 09:00"
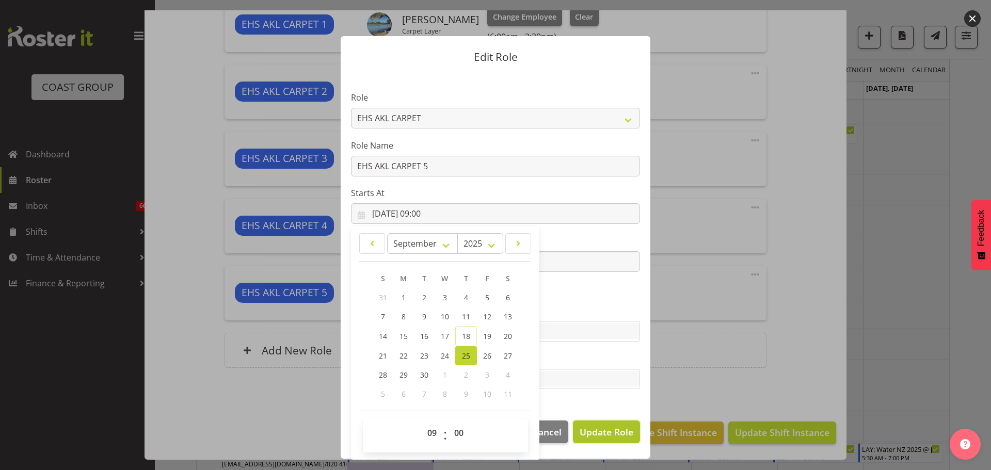
click at [620, 440] on button "Update Role" at bounding box center [606, 432] width 67 height 23
select select
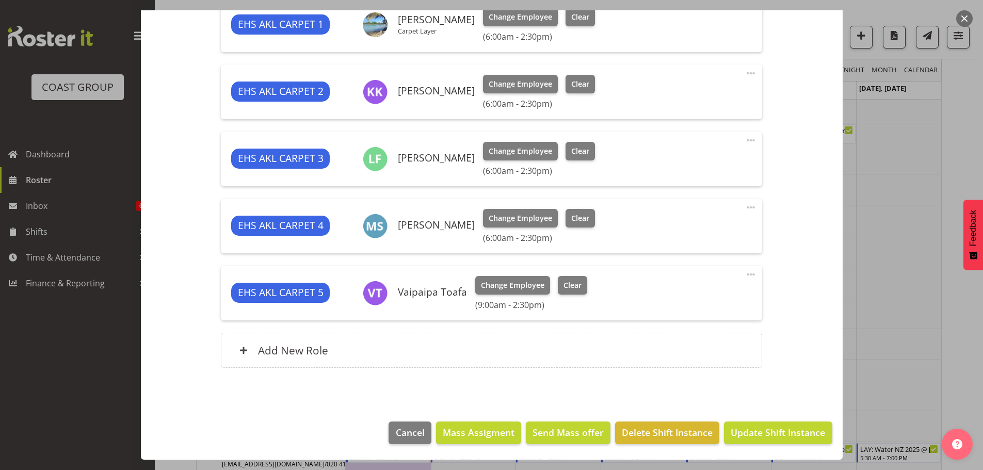
click at [745, 206] on span at bounding box center [751, 207] width 12 height 12
click at [715, 229] on link "Edit" at bounding box center [707, 230] width 99 height 19
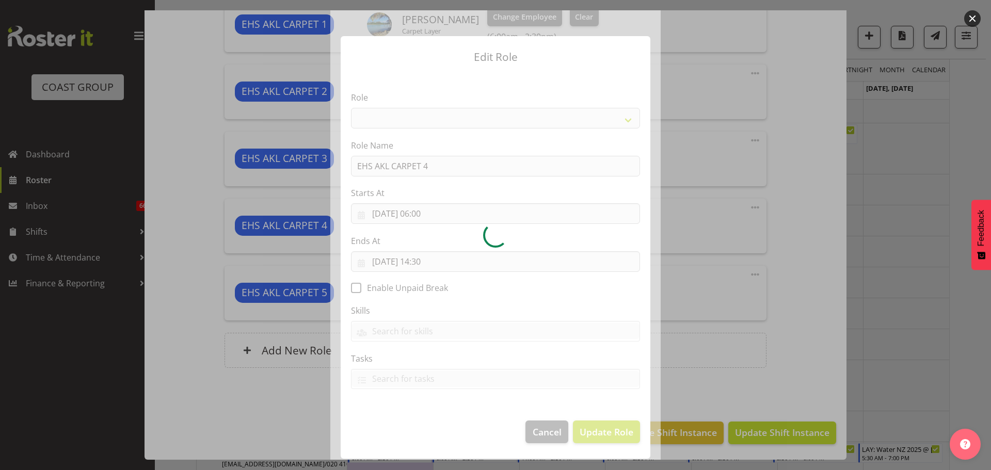
select select "190"
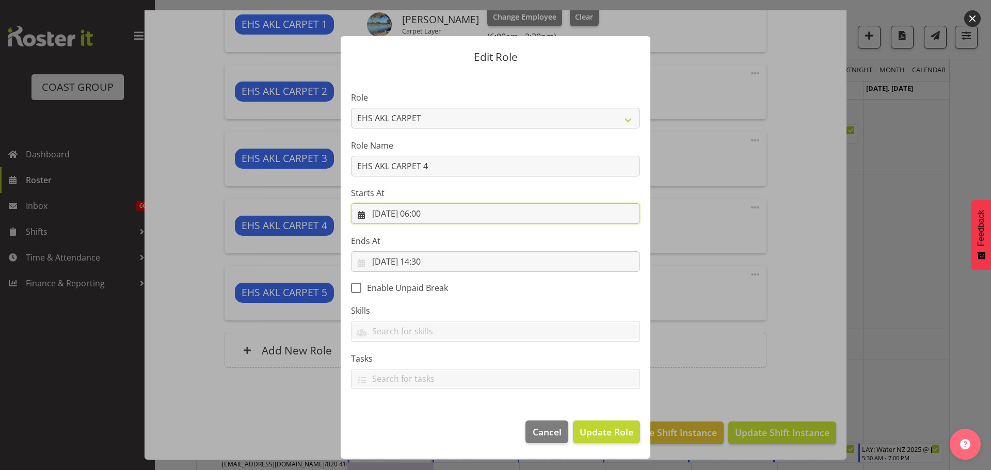
click at [433, 211] on input "[DATE] 06:00" at bounding box center [495, 213] width 289 height 21
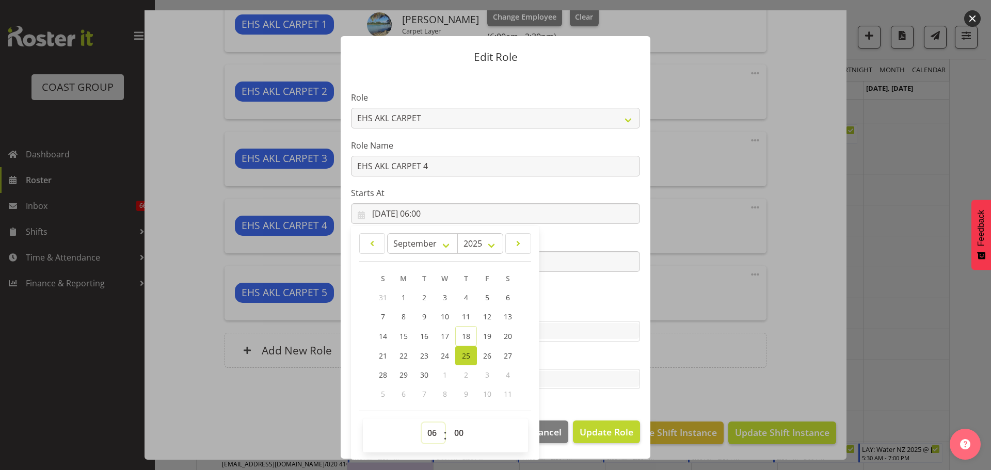
click at [422, 436] on select "00 01 02 03 04 05 06 07 08 09 10 11 12 13 14 15 16 17 18 19 20 21 22 23" at bounding box center [433, 433] width 23 height 21
select select "9"
click at [422, 423] on select "00 01 02 03 04 05 06 07 08 09 10 11 12 13 14 15 16 17 18 19 20 21 22 23" at bounding box center [433, 433] width 23 height 21
type input "[DATE] 09:00"
click at [611, 427] on span "Update Role" at bounding box center [607, 431] width 54 height 13
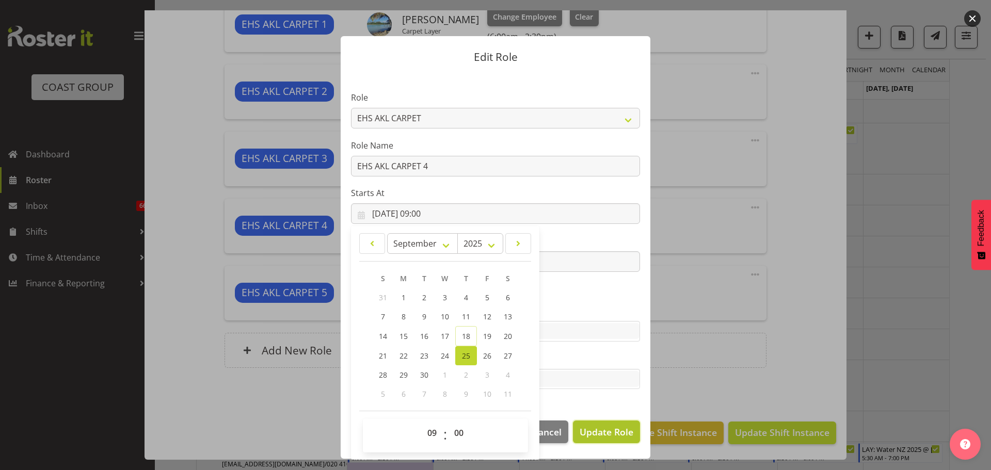
select select
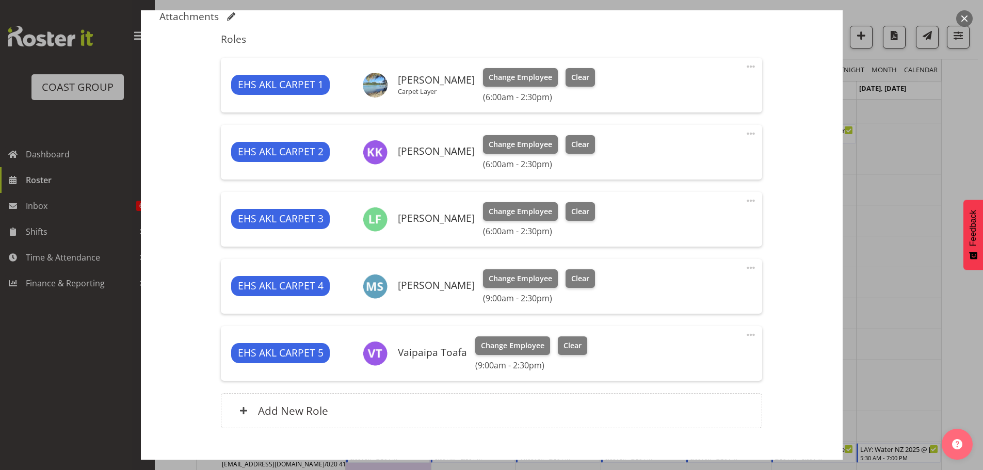
scroll to position [327, 0]
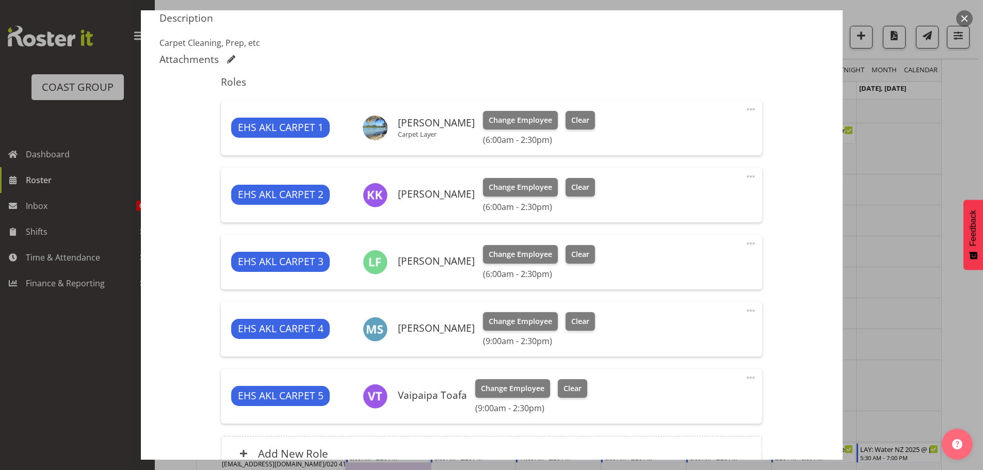
click at [746, 108] on span at bounding box center [751, 109] width 12 height 12
click at [713, 130] on link "Edit" at bounding box center [707, 132] width 99 height 19
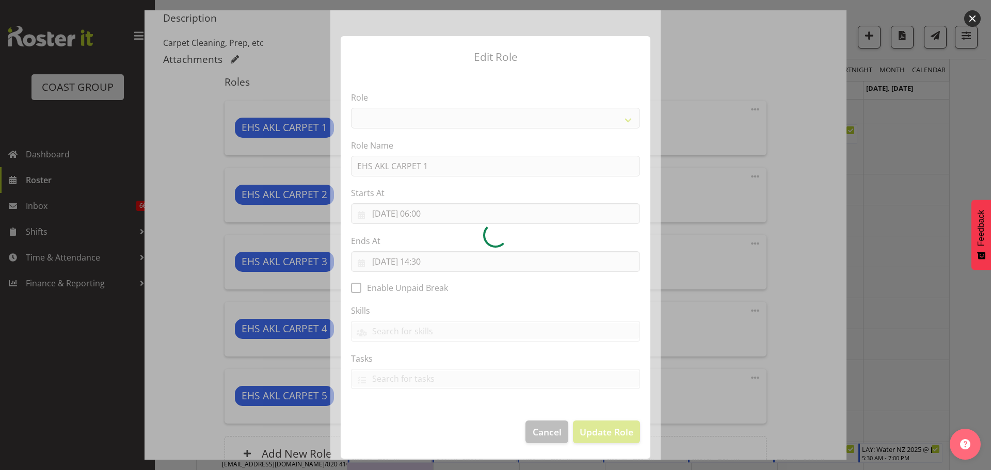
select select
click at [790, 325] on div at bounding box center [495, 235] width 991 height 470
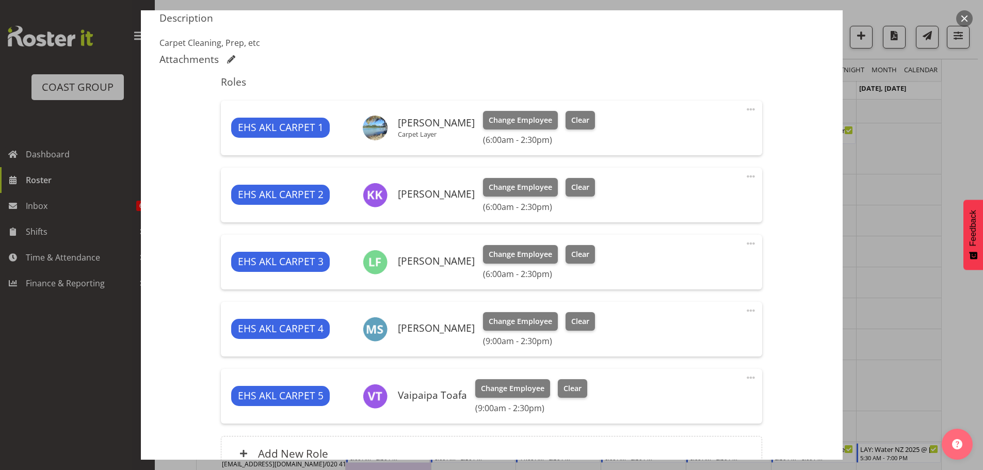
click at [745, 178] on span at bounding box center [751, 176] width 12 height 12
click at [716, 191] on link "Edit" at bounding box center [707, 199] width 99 height 19
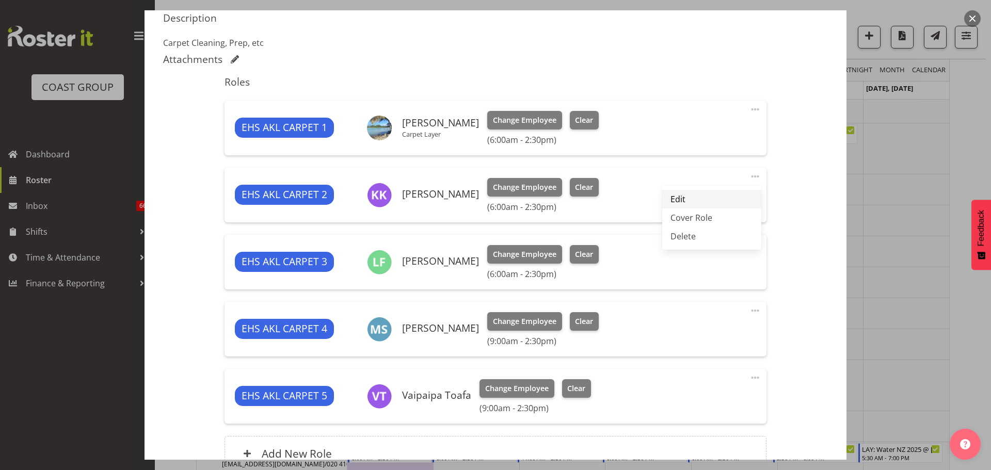
select select "8"
select select "2025"
select select "6"
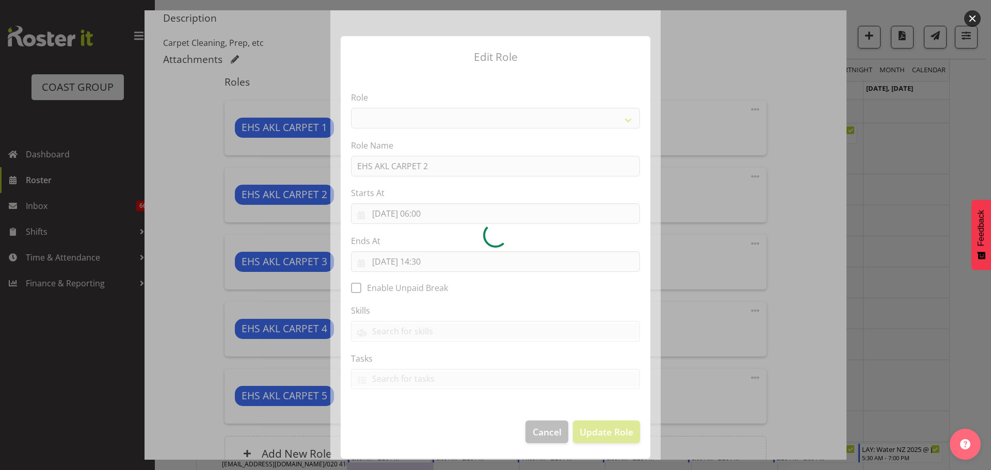
select select "190"
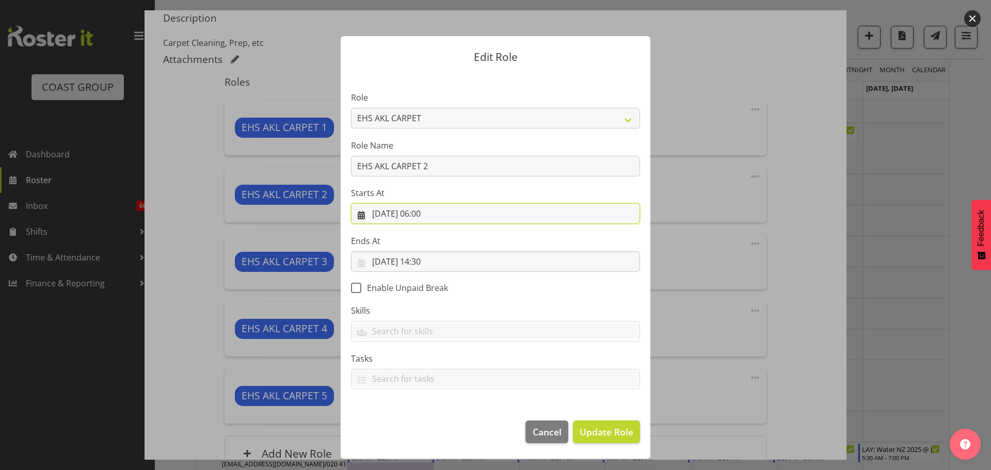
click at [438, 214] on input "[DATE] 06:00" at bounding box center [495, 213] width 289 height 21
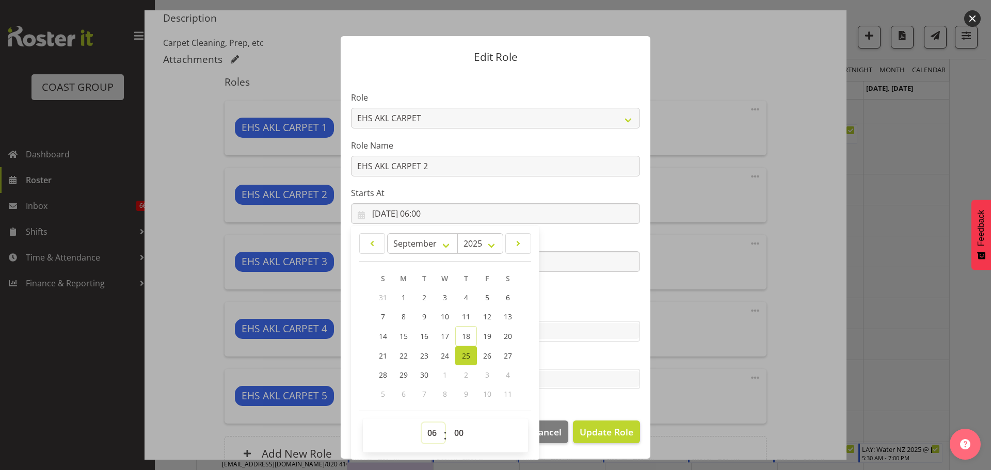
click at [427, 432] on select "00 01 02 03 04 05 06 07 08 09 10 11 12 13 14 15 16 17 18 19 20 21 22 23" at bounding box center [433, 433] width 23 height 21
select select "9"
click at [422, 423] on select "00 01 02 03 04 05 06 07 08 09 10 11 12 13 14 15 16 17 18 19 20 21 22 23" at bounding box center [433, 433] width 23 height 21
type input "[DATE] 09:00"
click at [605, 425] on span "Update Role" at bounding box center [607, 431] width 54 height 13
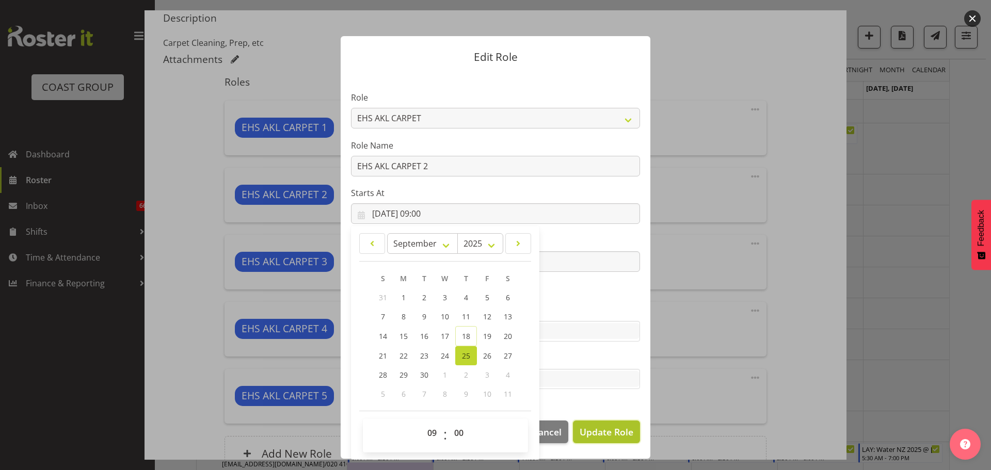
select select
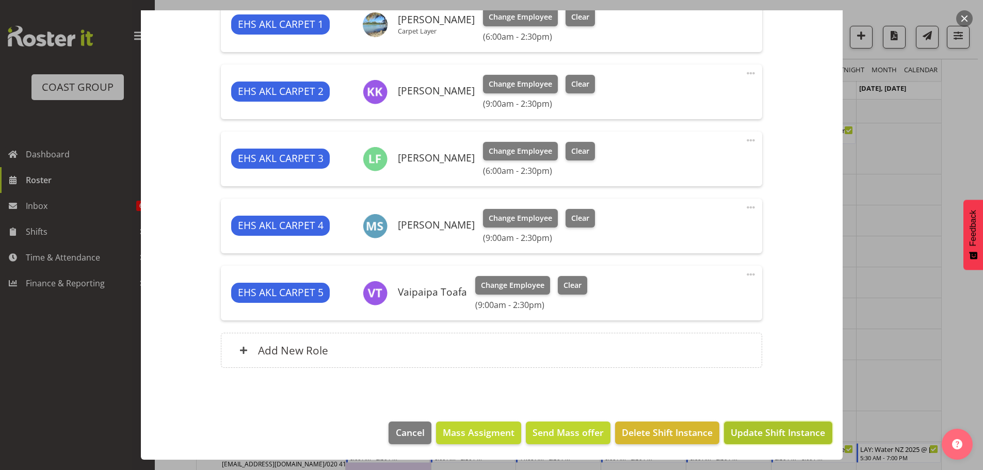
click at [798, 435] on span "Update Shift Instance" at bounding box center [778, 432] width 94 height 13
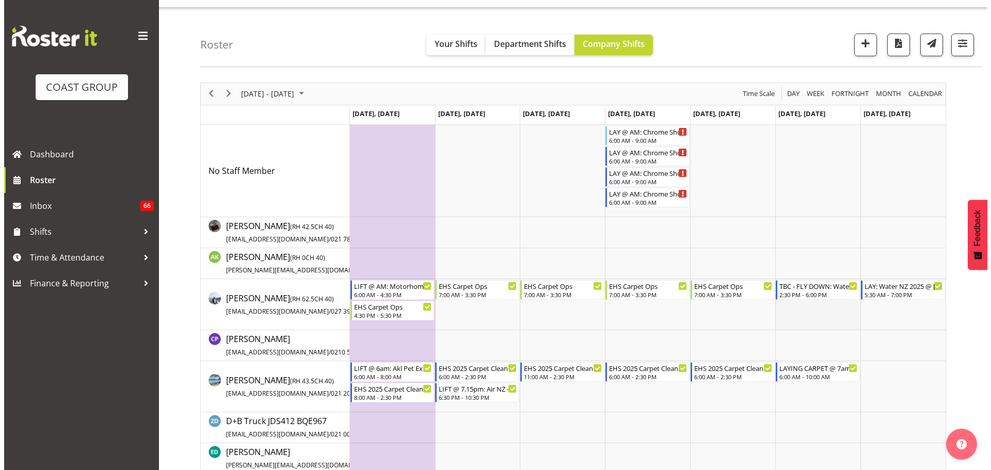
scroll to position [0, 0]
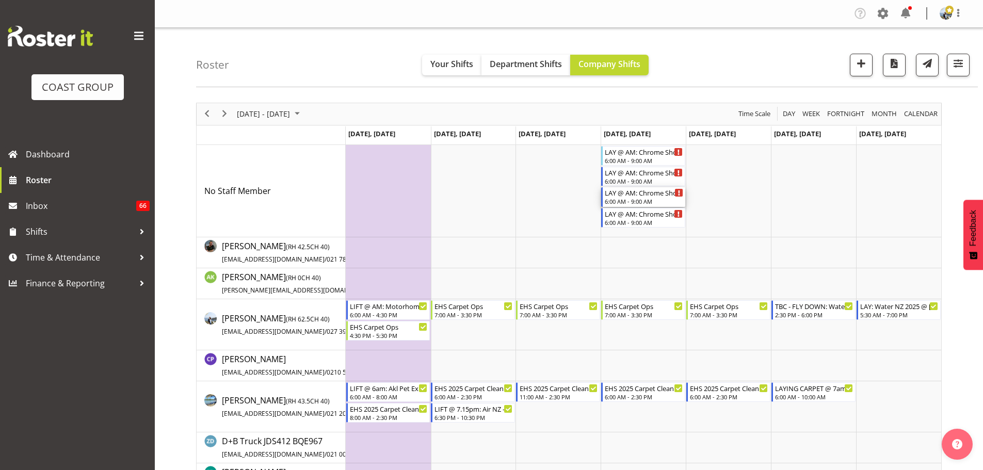
click at [645, 195] on div "LAY @ AM: Chrome Showcase @ [GEOGRAPHIC_DATA]" at bounding box center [644, 192] width 78 height 10
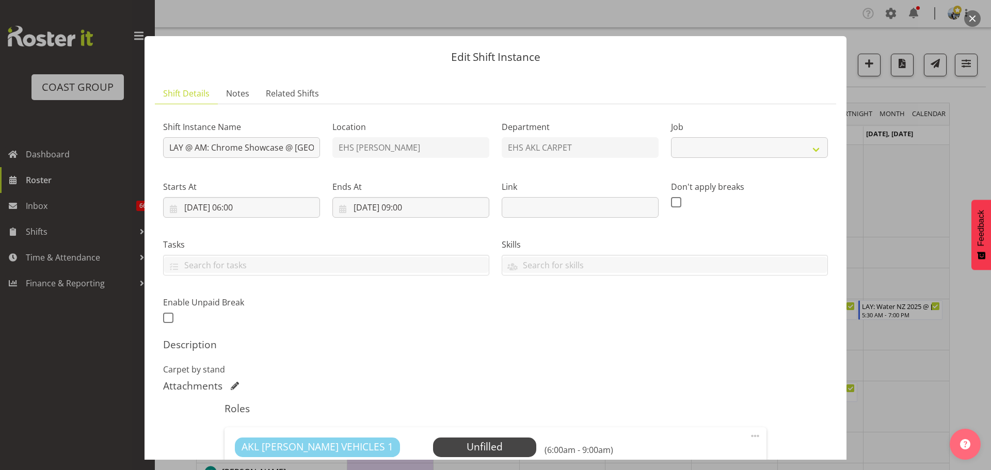
select select "10208"
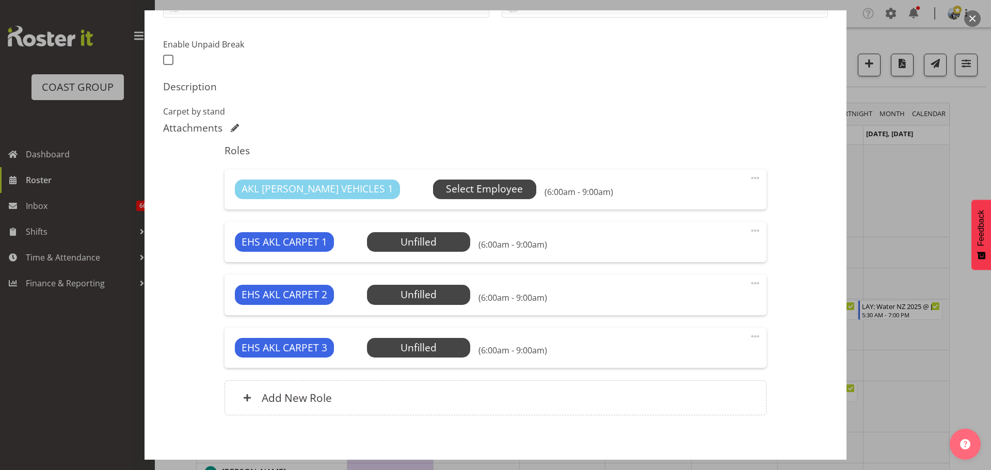
click at [473, 191] on span "Select Employee" at bounding box center [484, 189] width 77 height 15
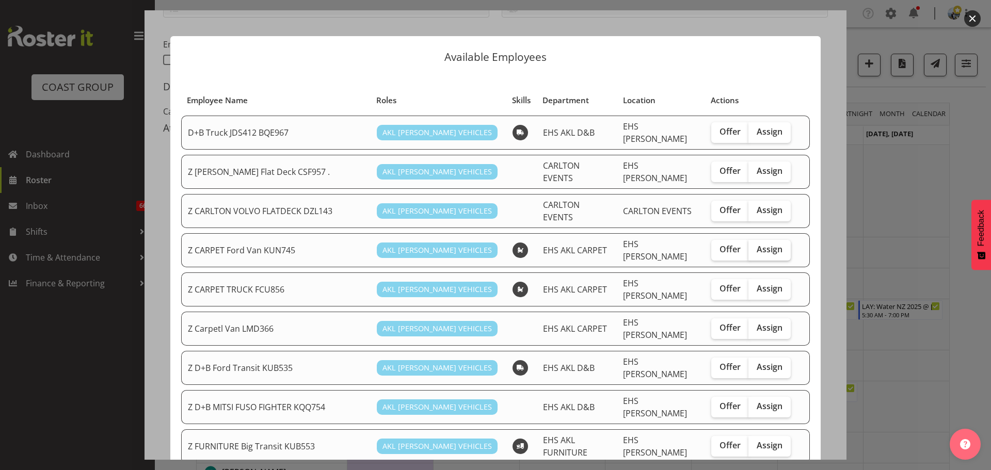
click at [757, 244] on span "Assign" at bounding box center [770, 249] width 26 height 10
click at [755, 246] on input "Assign" at bounding box center [751, 249] width 7 height 7
checkbox input "true"
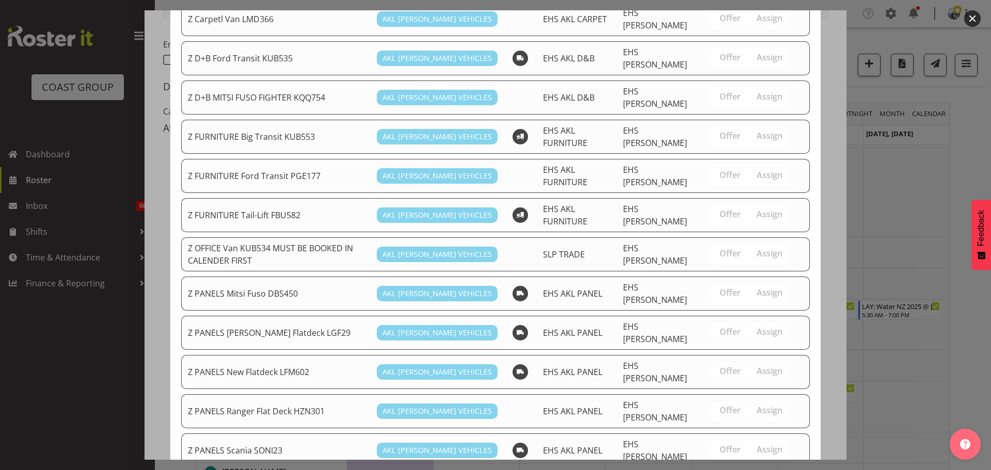
scroll to position [671, 0]
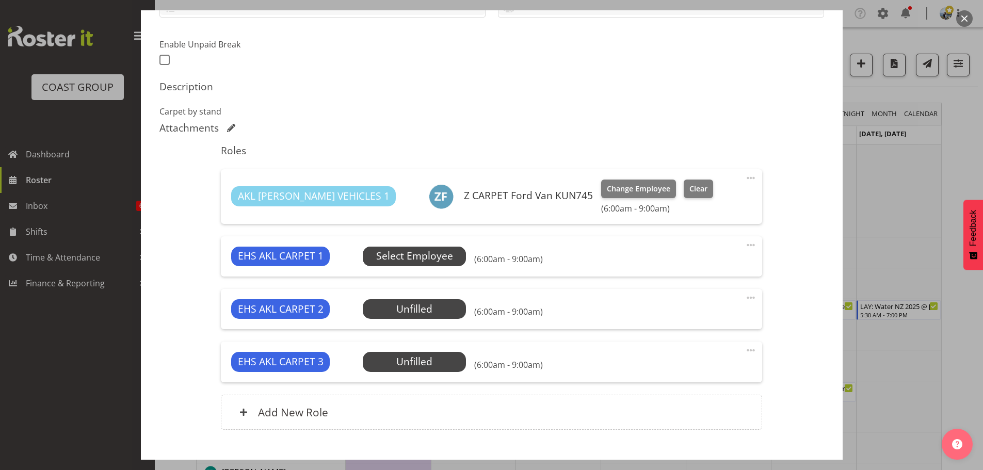
click at [419, 262] on span "Select Employee" at bounding box center [414, 256] width 77 height 15
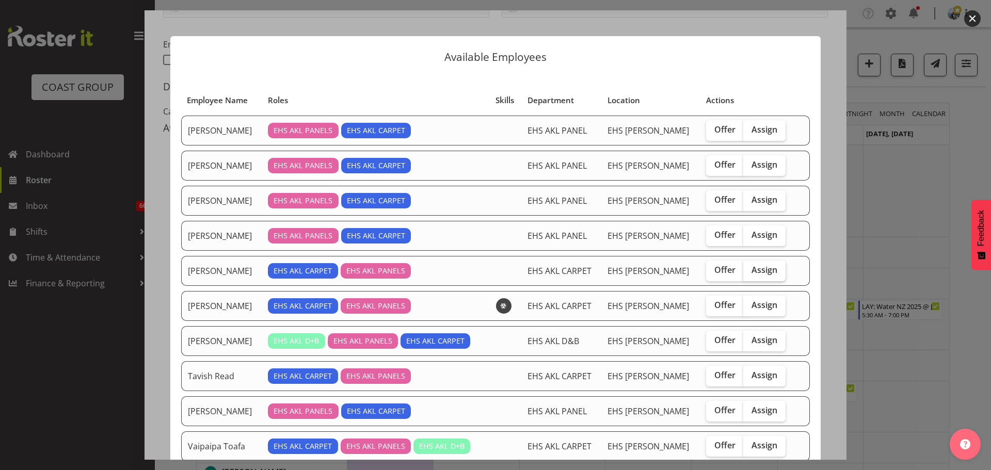
click at [764, 265] on span "Assign" at bounding box center [765, 270] width 26 height 10
click at [750, 267] on input "Assign" at bounding box center [746, 270] width 7 height 7
checkbox input "true"
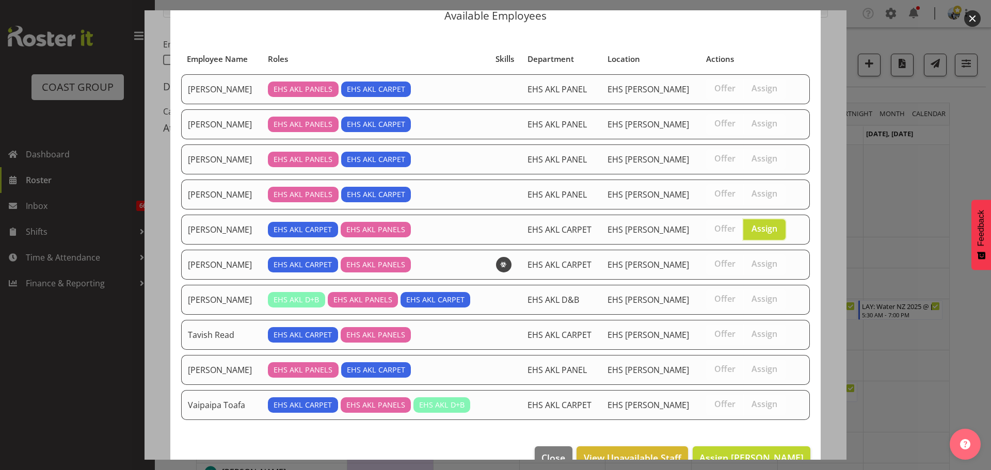
scroll to position [66, 0]
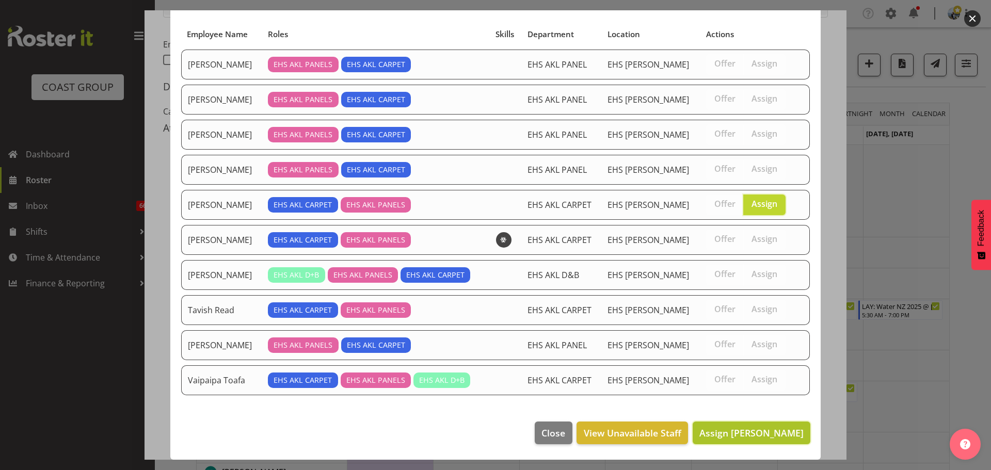
click at [766, 434] on span "Assign [PERSON_NAME]" at bounding box center [751, 433] width 104 height 12
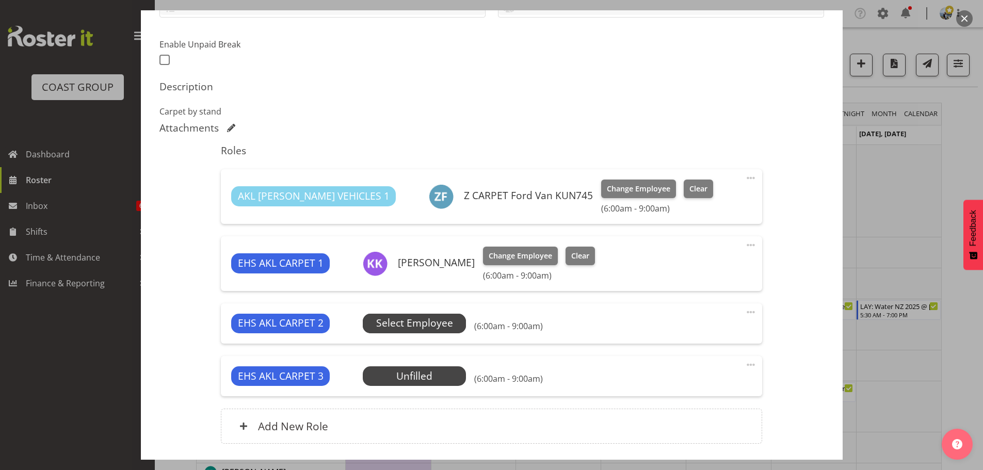
click at [389, 320] on span "Select Employee" at bounding box center [414, 323] width 77 height 15
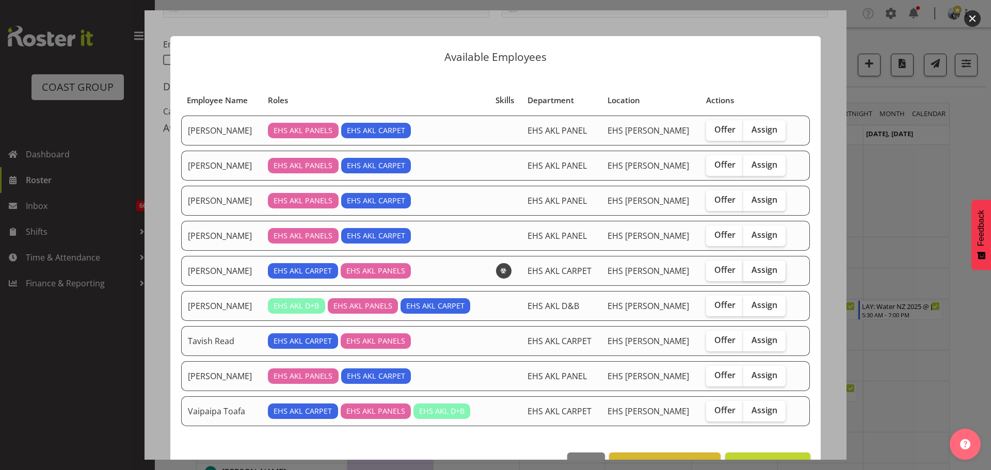
click at [763, 274] on span "Assign" at bounding box center [765, 270] width 26 height 10
click at [750, 274] on input "Assign" at bounding box center [746, 270] width 7 height 7
checkbox input "true"
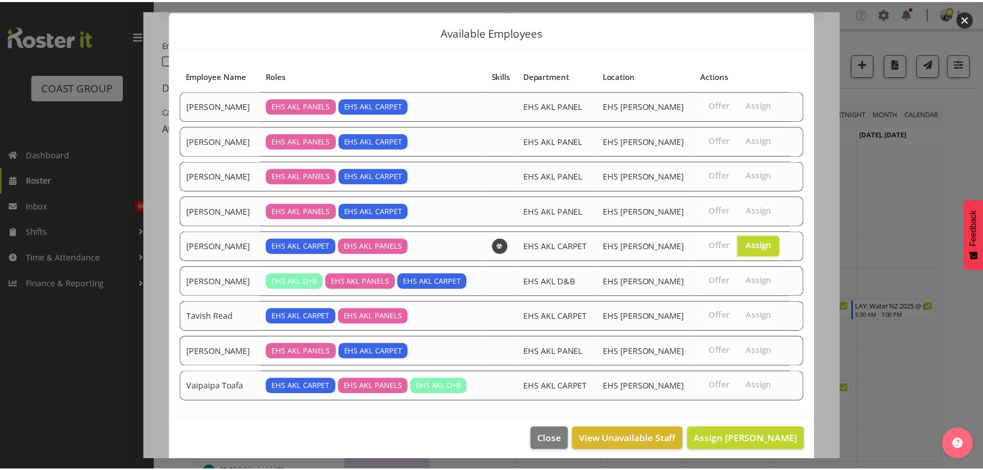
scroll to position [31, 0]
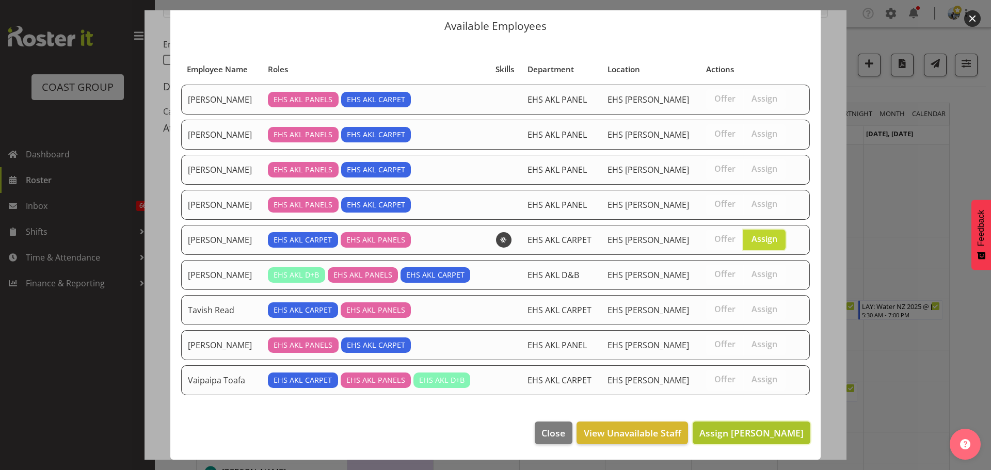
click at [748, 426] on span "Assign [PERSON_NAME]" at bounding box center [751, 432] width 104 height 13
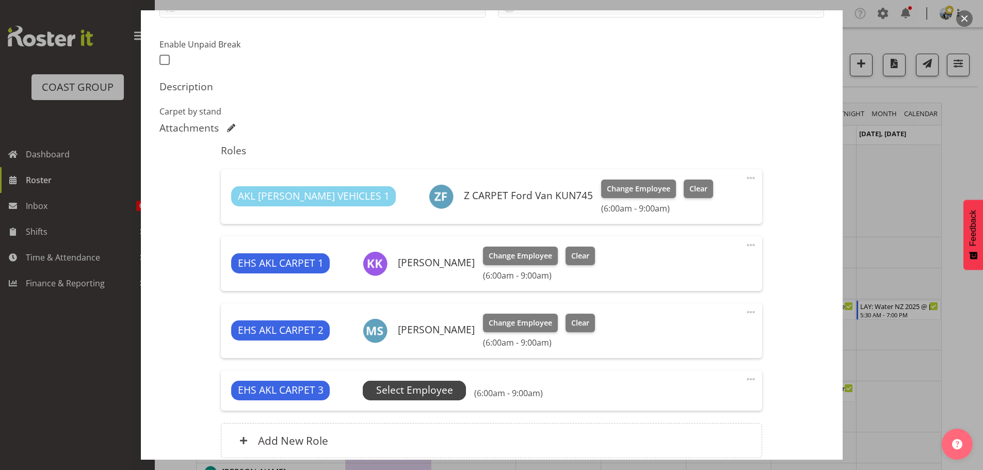
click at [446, 393] on span "Select Employee" at bounding box center [414, 390] width 77 height 15
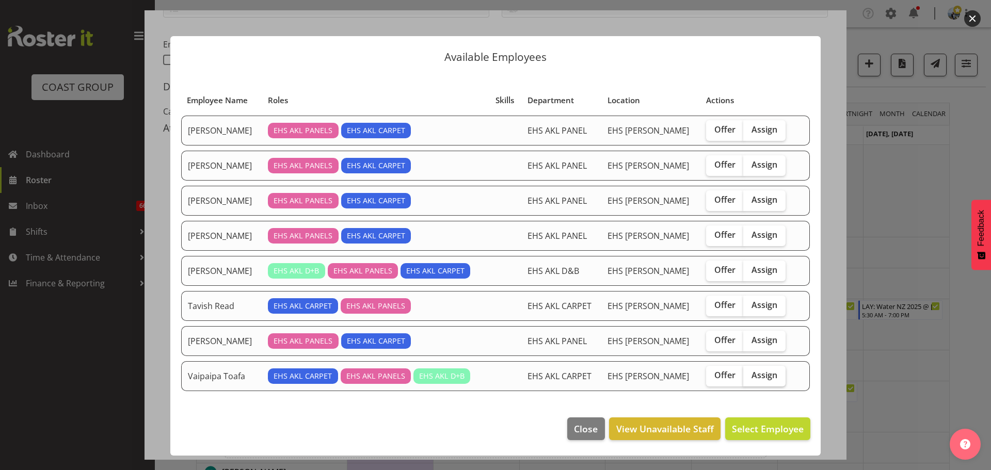
click at [760, 370] on span "Assign" at bounding box center [765, 375] width 26 height 10
click at [750, 372] on input "Assign" at bounding box center [746, 375] width 7 height 7
checkbox input "true"
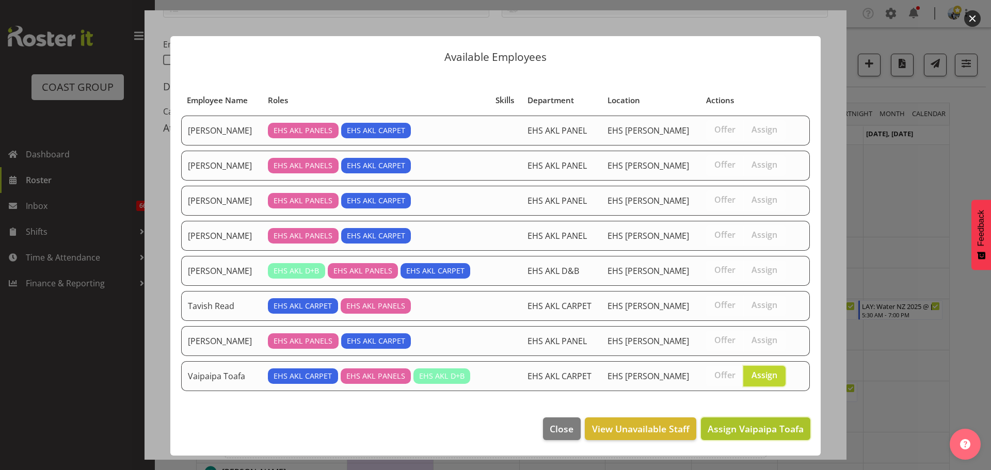
click at [759, 439] on button "Assign Vaipaipa Toafa" at bounding box center [755, 429] width 109 height 23
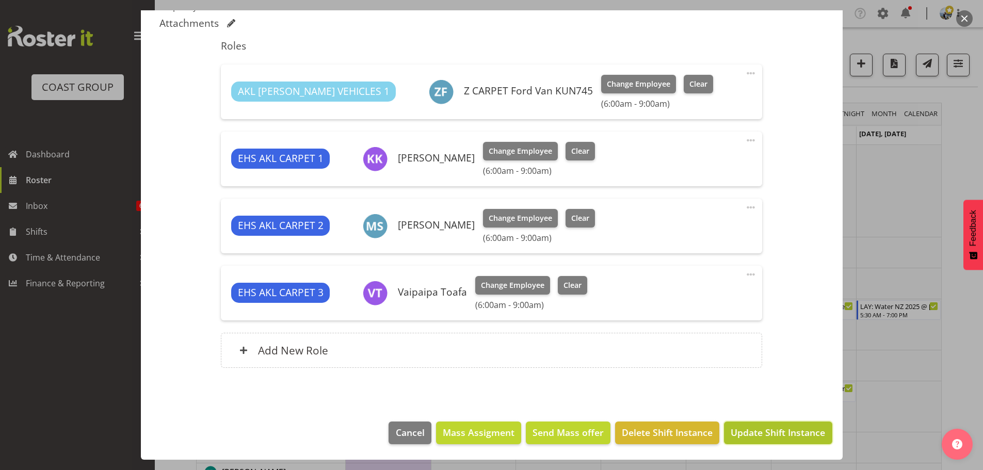
click at [818, 439] on span "Update Shift Instance" at bounding box center [778, 432] width 94 height 13
